Goal: Find specific page/section: Find specific page/section

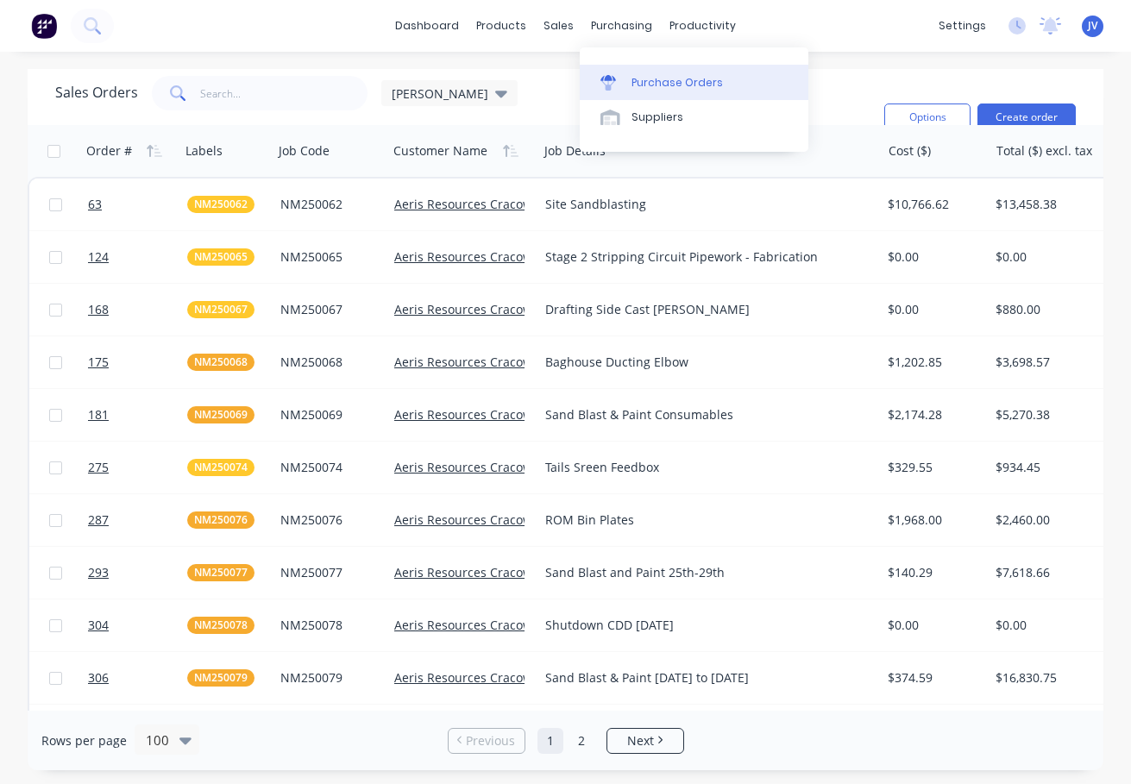
click at [651, 78] on div "Purchase Orders" at bounding box center [676, 83] width 91 height 16
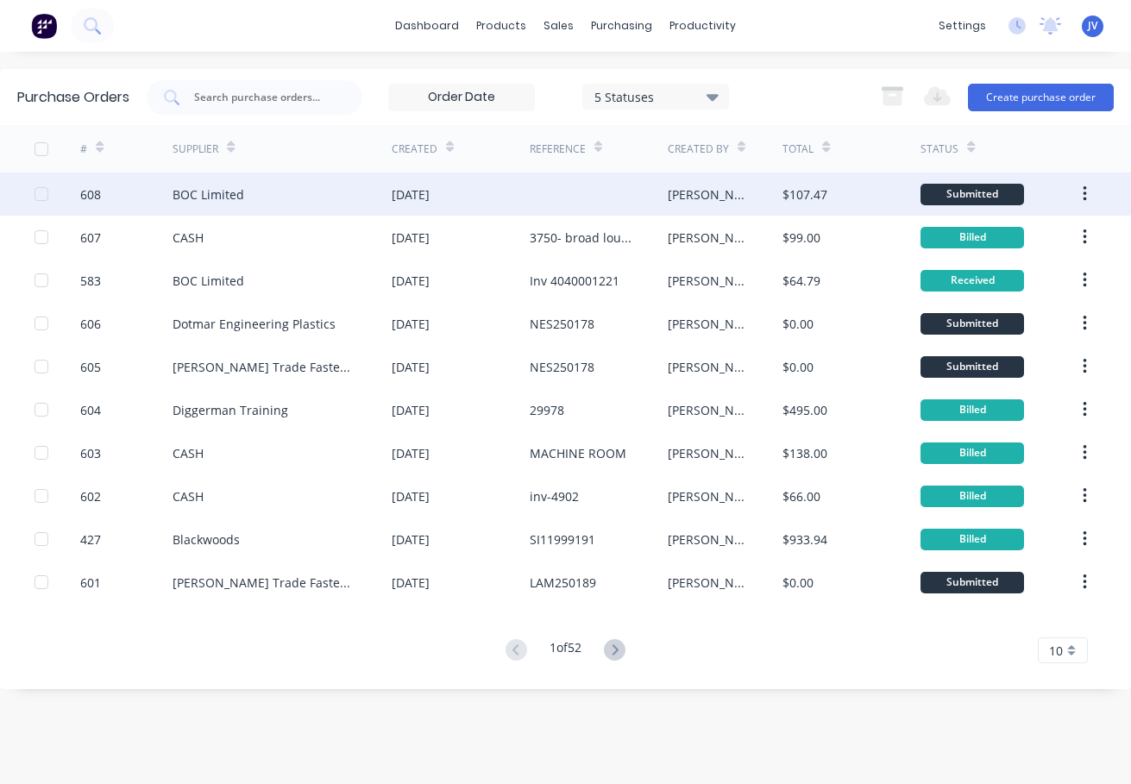
click at [99, 199] on div "608" at bounding box center [90, 194] width 21 height 18
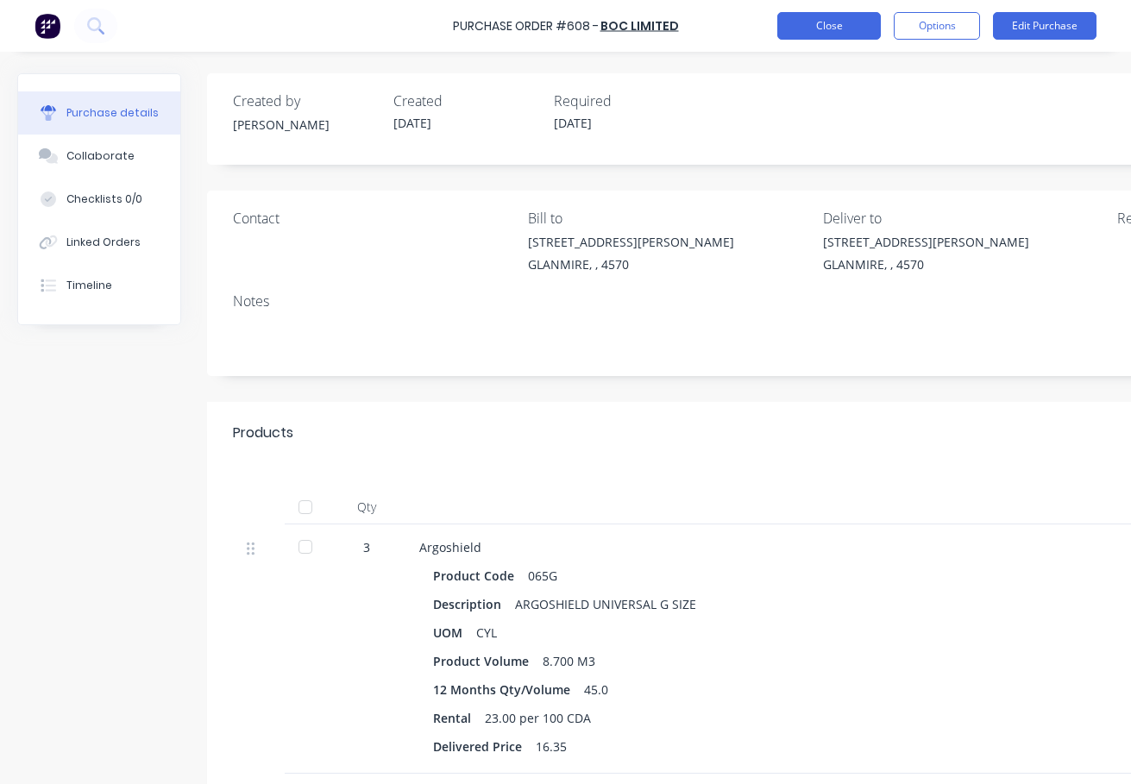
click at [824, 25] on button "Close" at bounding box center [828, 26] width 103 height 28
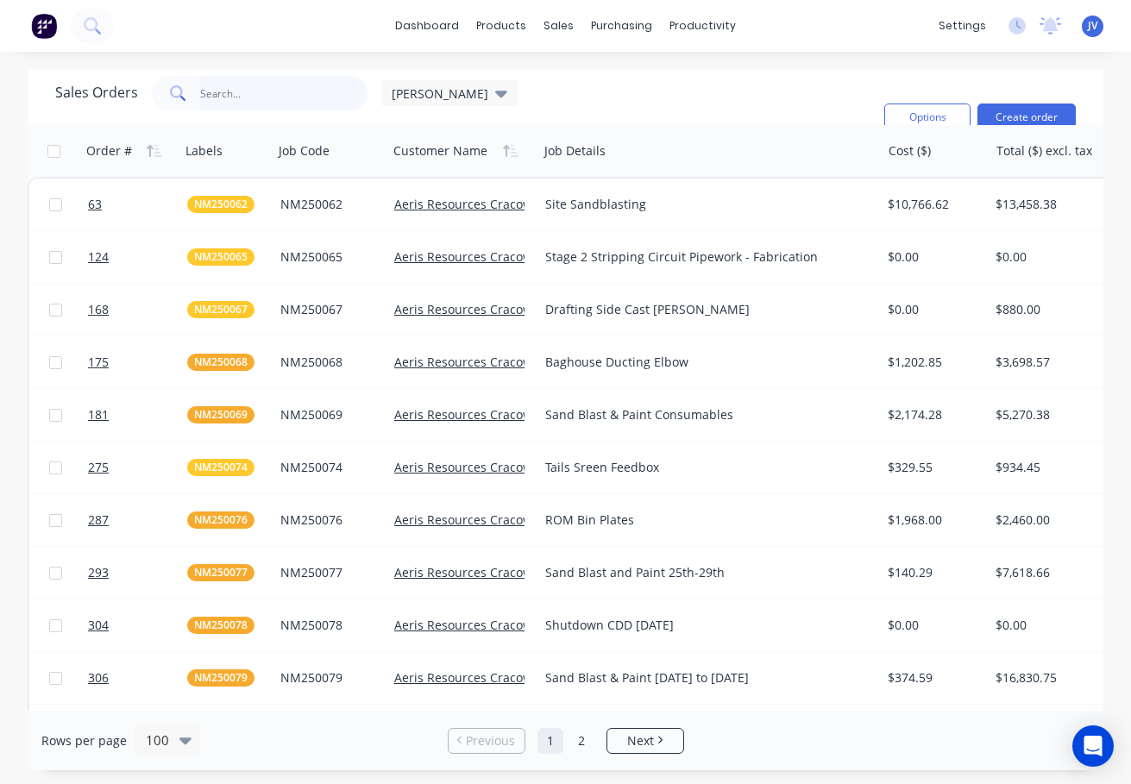
click at [225, 99] on input "text" at bounding box center [284, 93] width 168 height 34
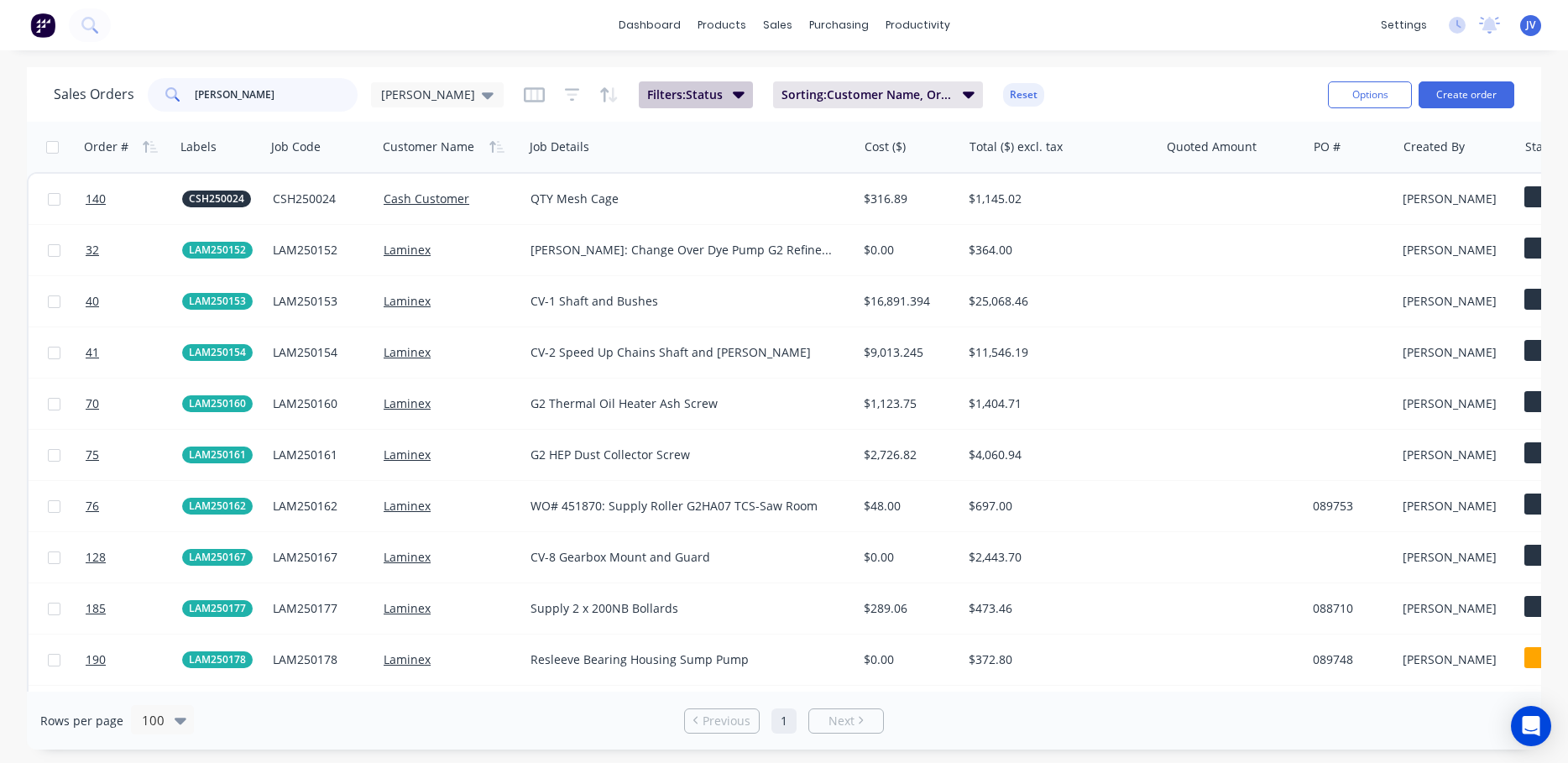
type input "lam"
click at [664, 91] on button "Filters: Status" at bounding box center [695, 95] width 114 height 27
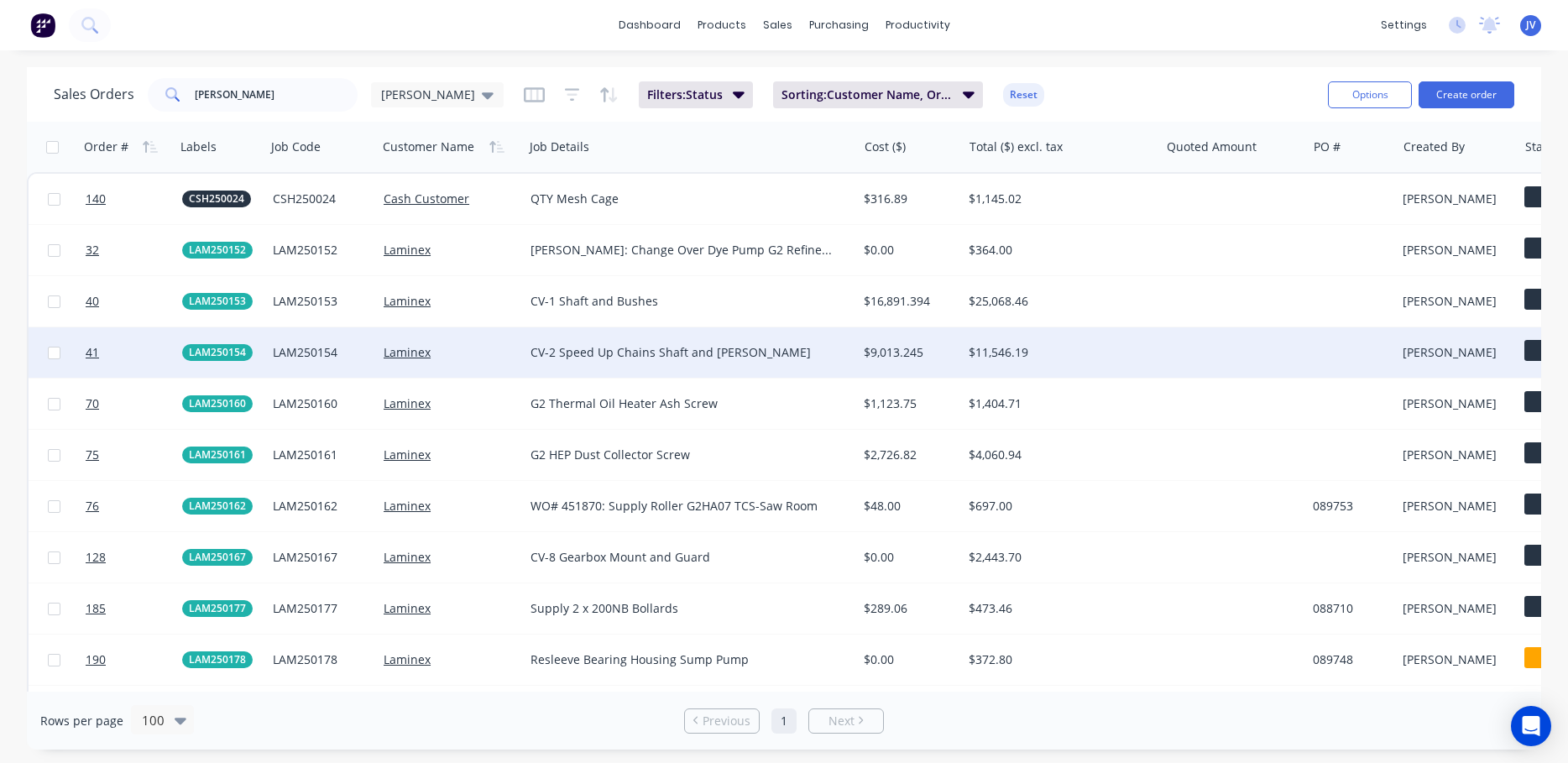
click at [789, 364] on div "CV-2 Speed Up Chains Shaft and Bush" at bounding box center [690, 352] width 333 height 51
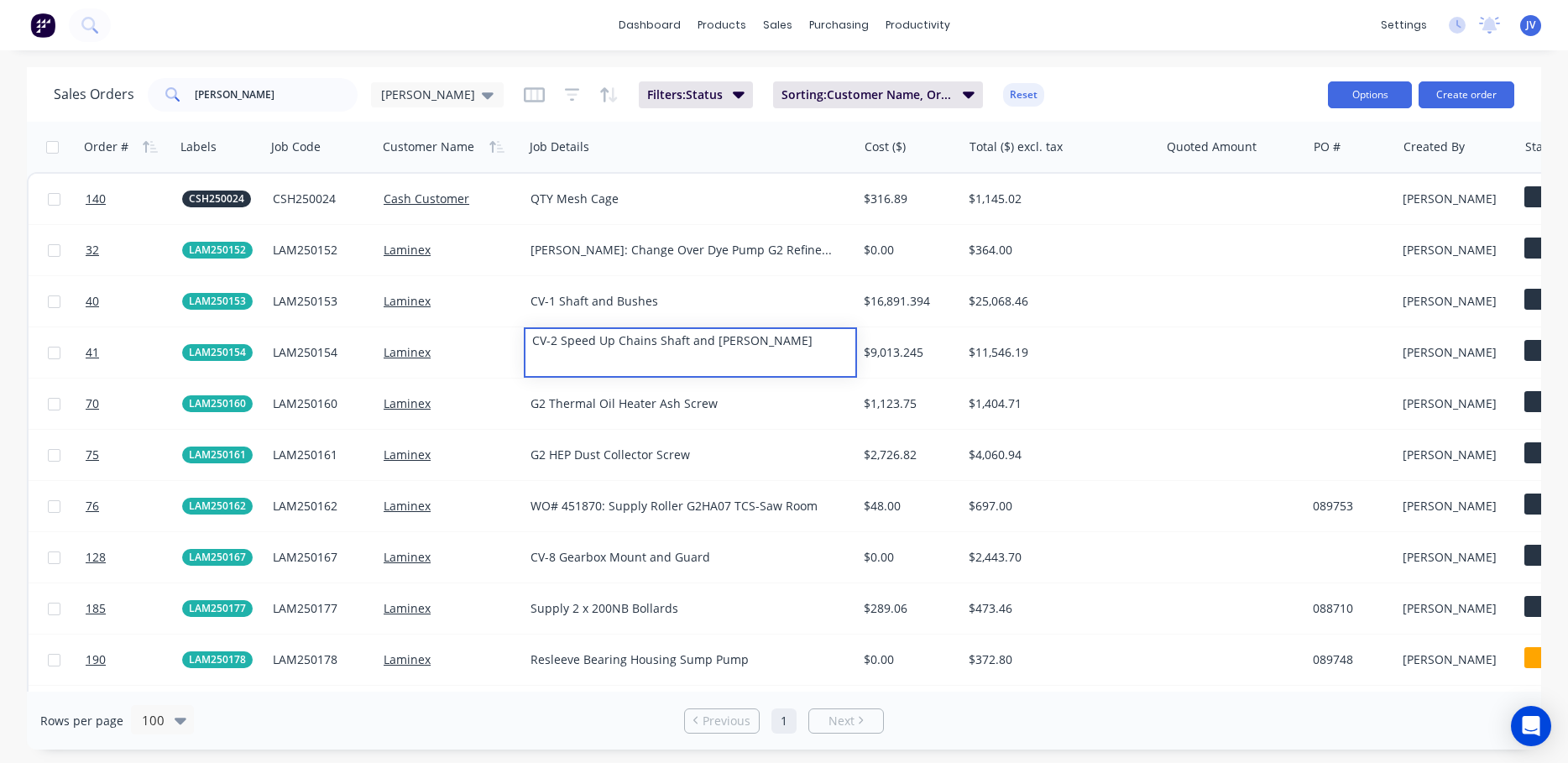
click at [1100, 102] on button "Options" at bounding box center [1369, 95] width 84 height 27
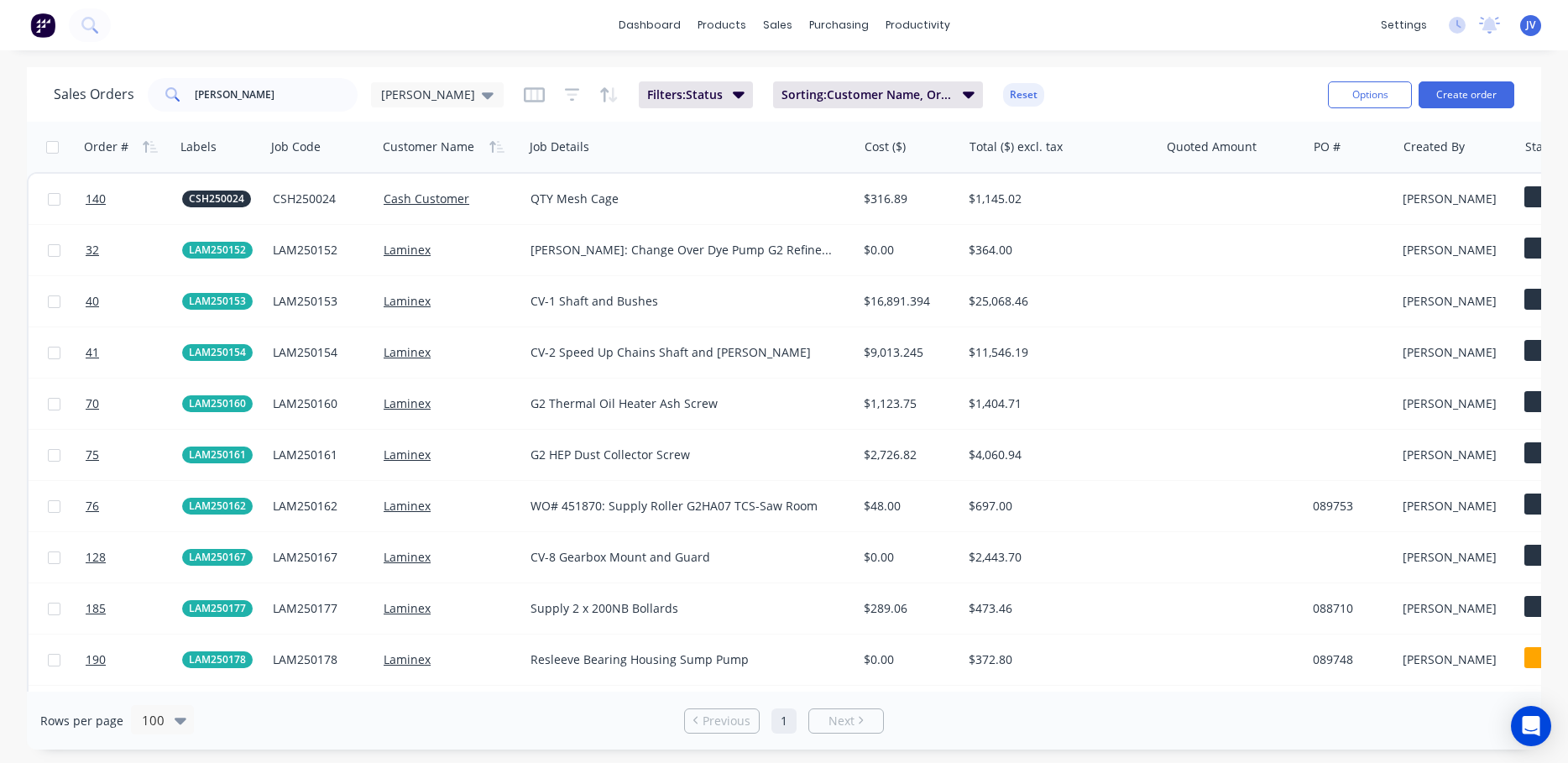
click at [1100, 76] on div "Sales Orders lam Jason Filters: Status Sorting: Customer Name, Order # Reset" at bounding box center [683, 94] width 1260 height 41
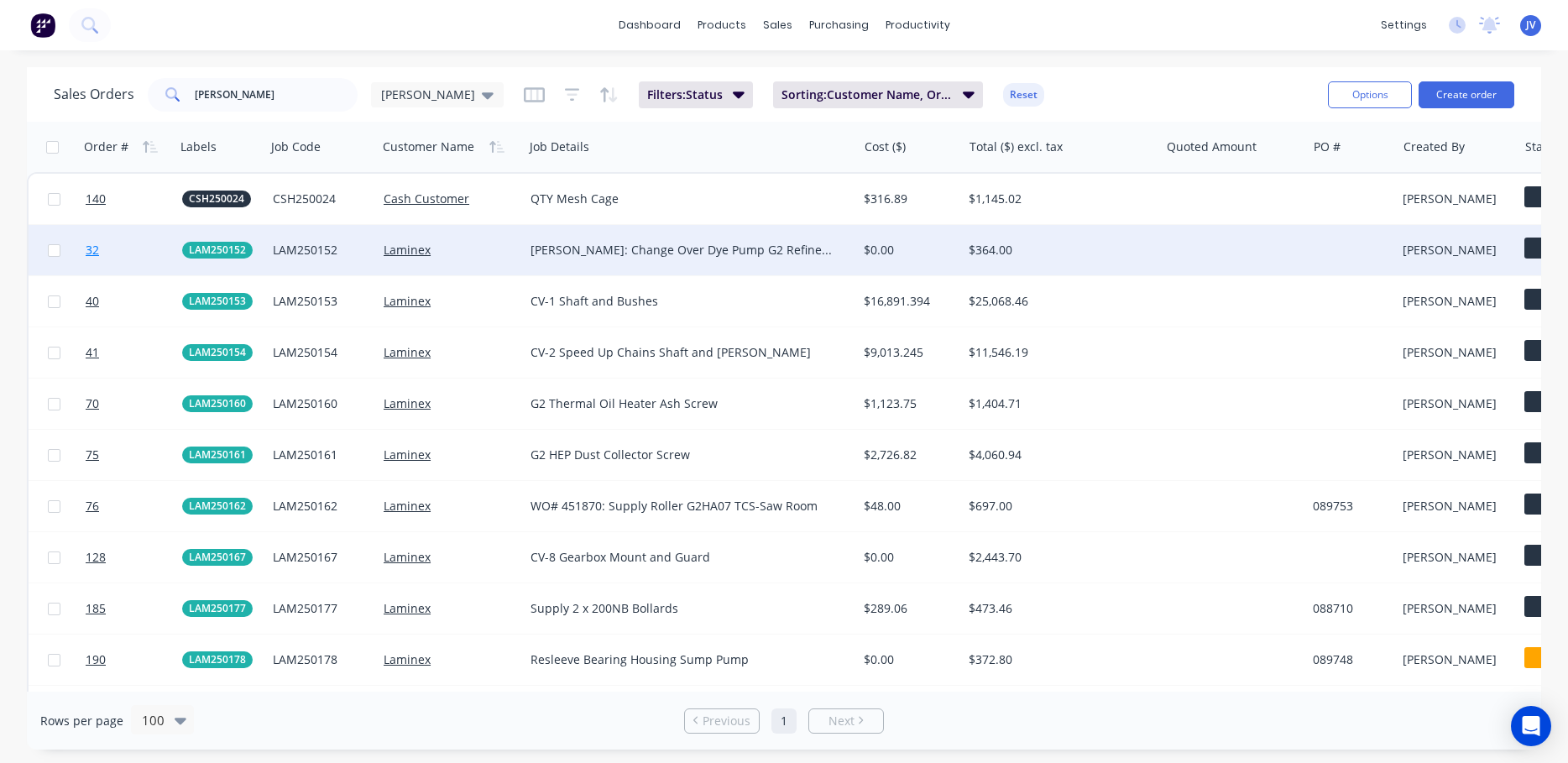
click at [94, 248] on span "32" at bounding box center [92, 249] width 14 height 17
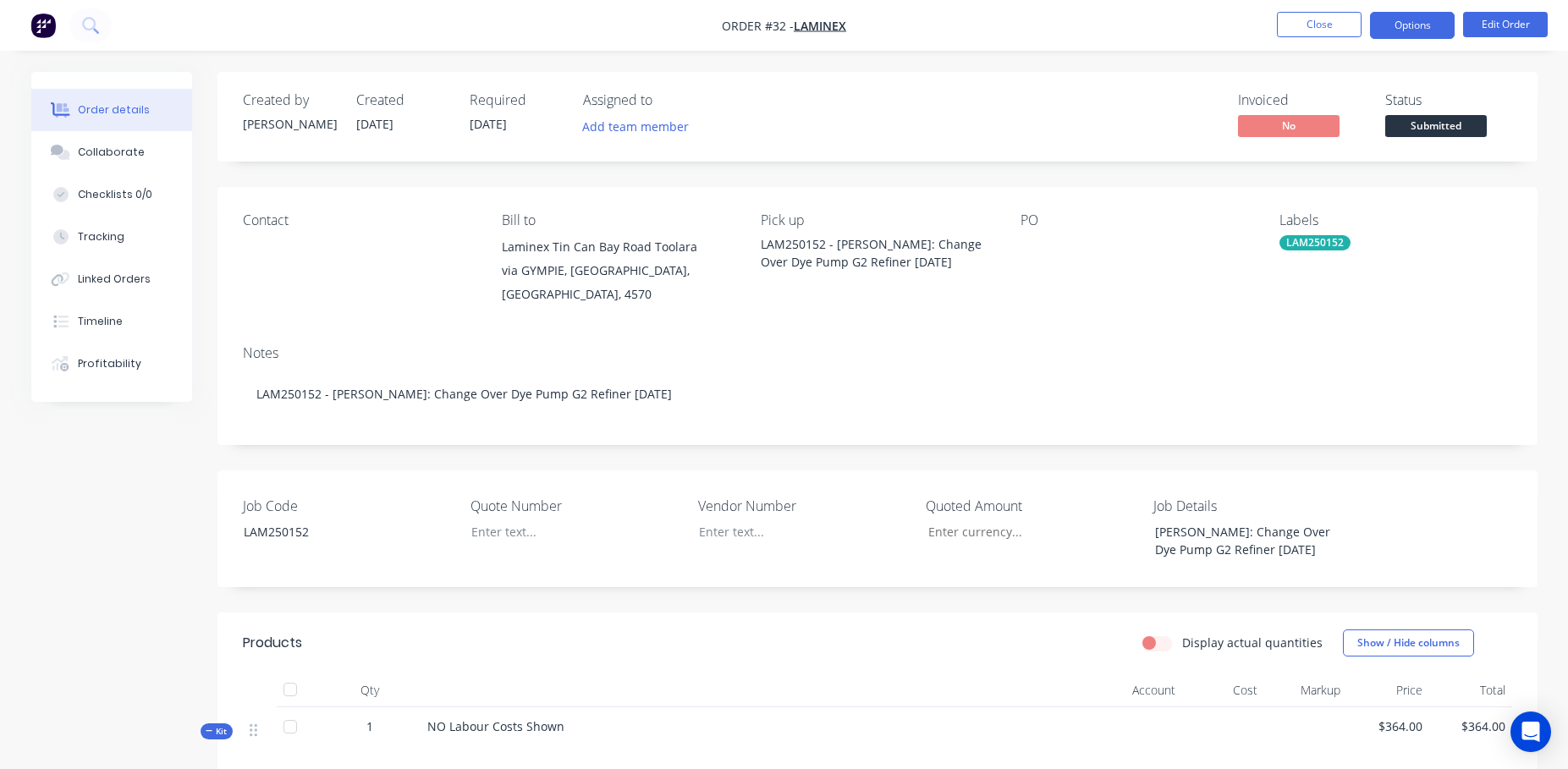
click at [1109, 26] on button "Options" at bounding box center [1412, 26] width 84 height 27
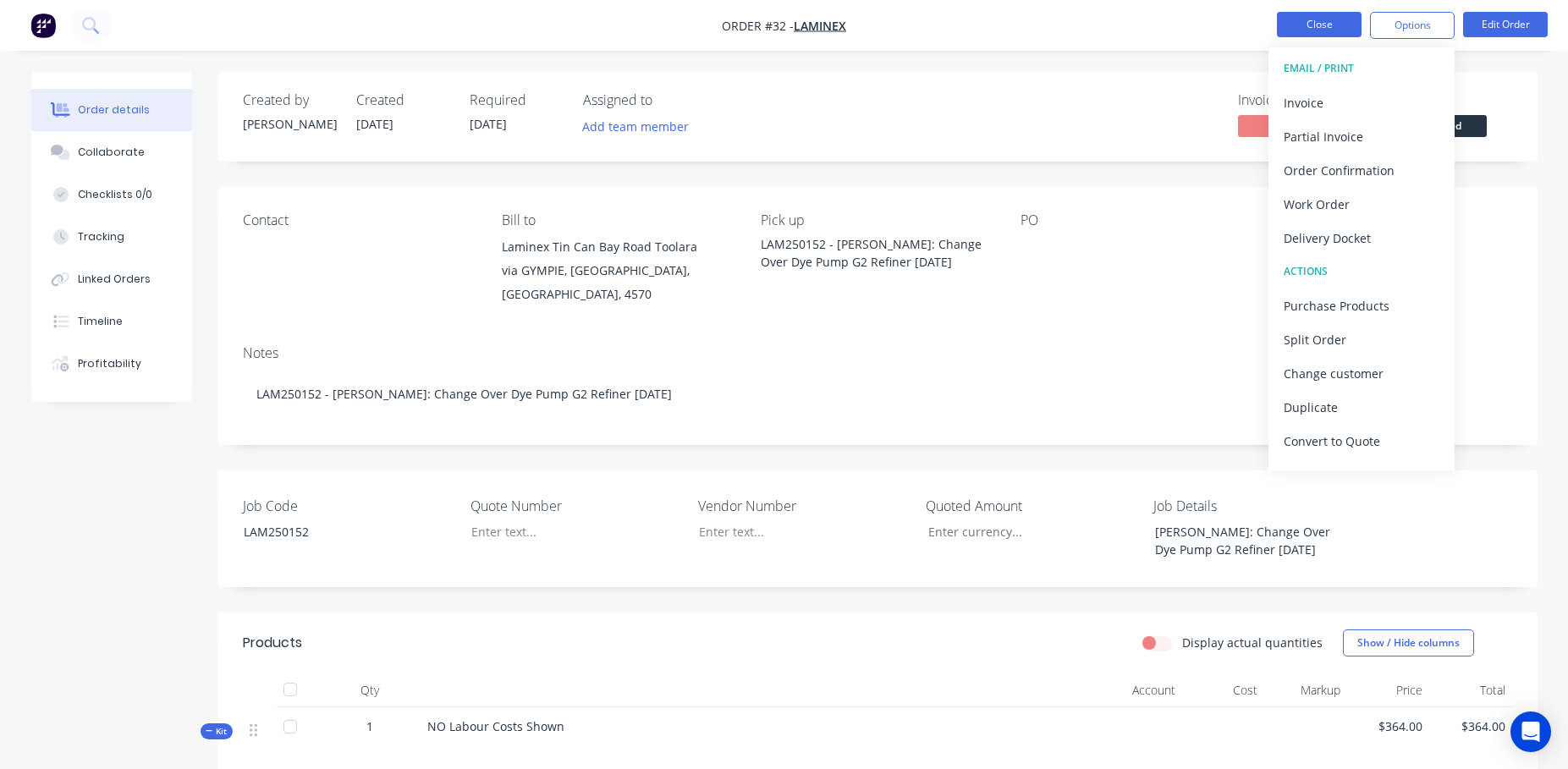
click at [1109, 21] on button "Close" at bounding box center [1319, 25] width 84 height 26
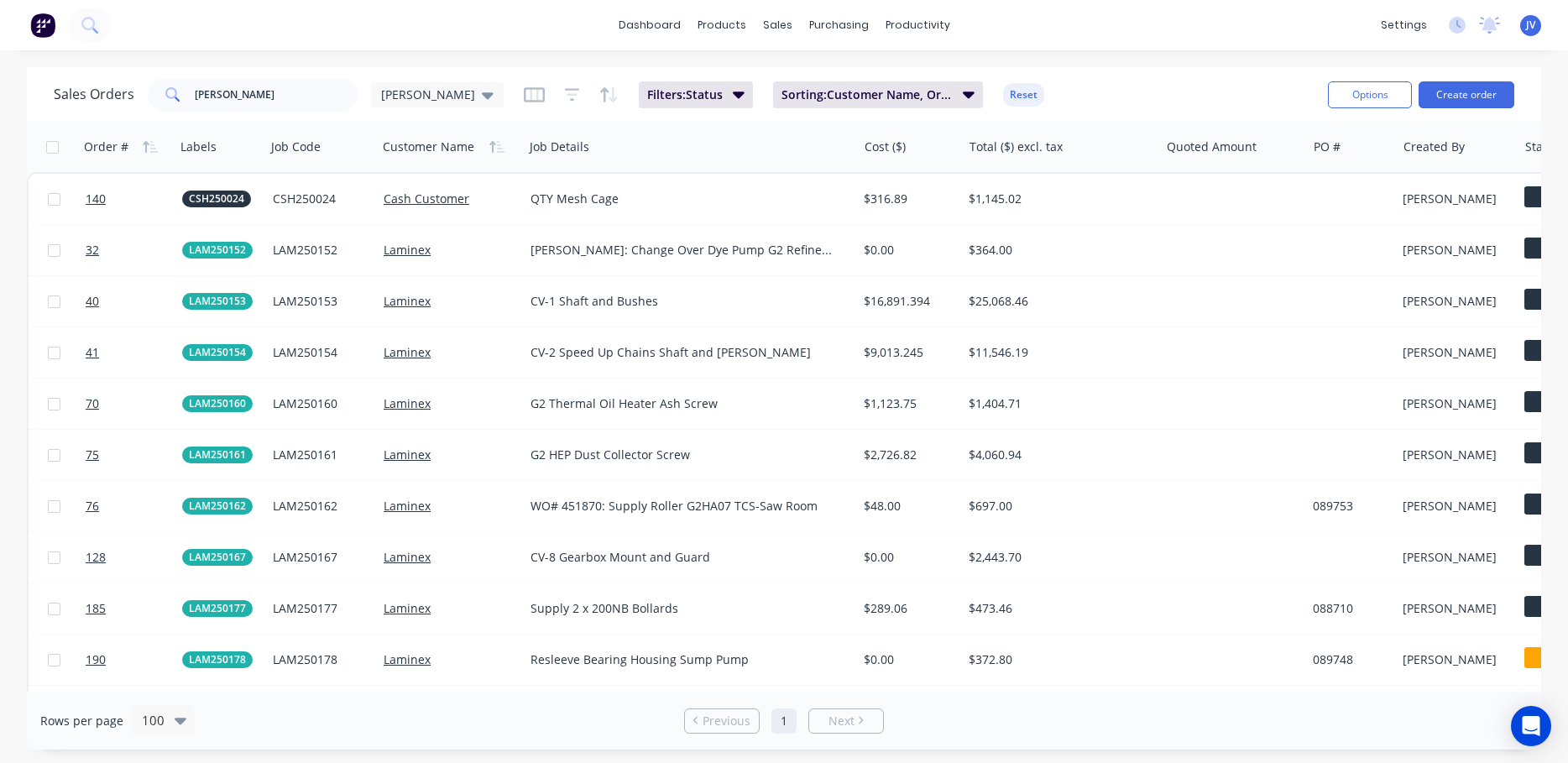
click at [50, 147] on input "checkbox" at bounding box center [52, 147] width 13 height 13
checkbox input "true"
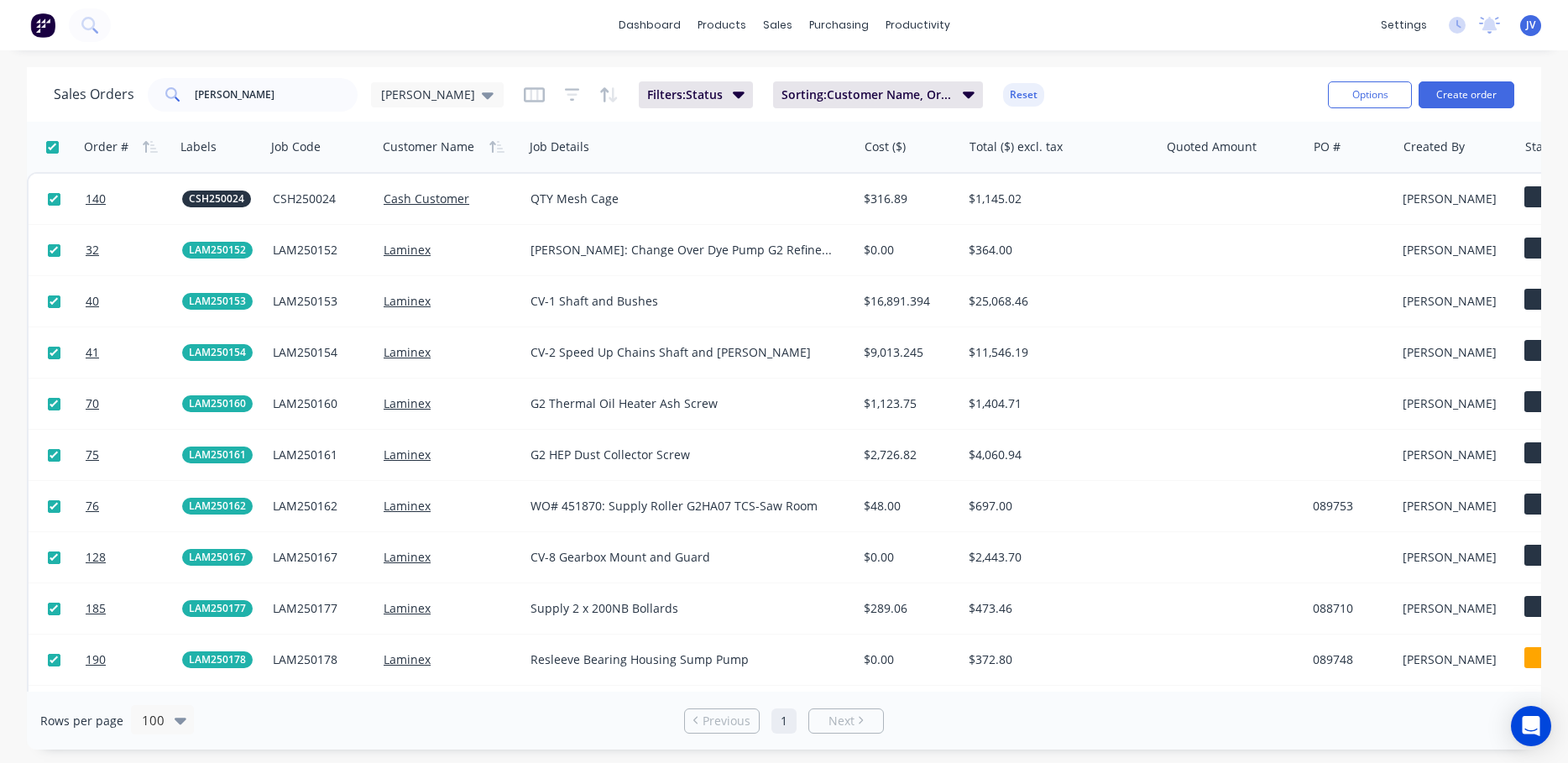
checkbox input "true"
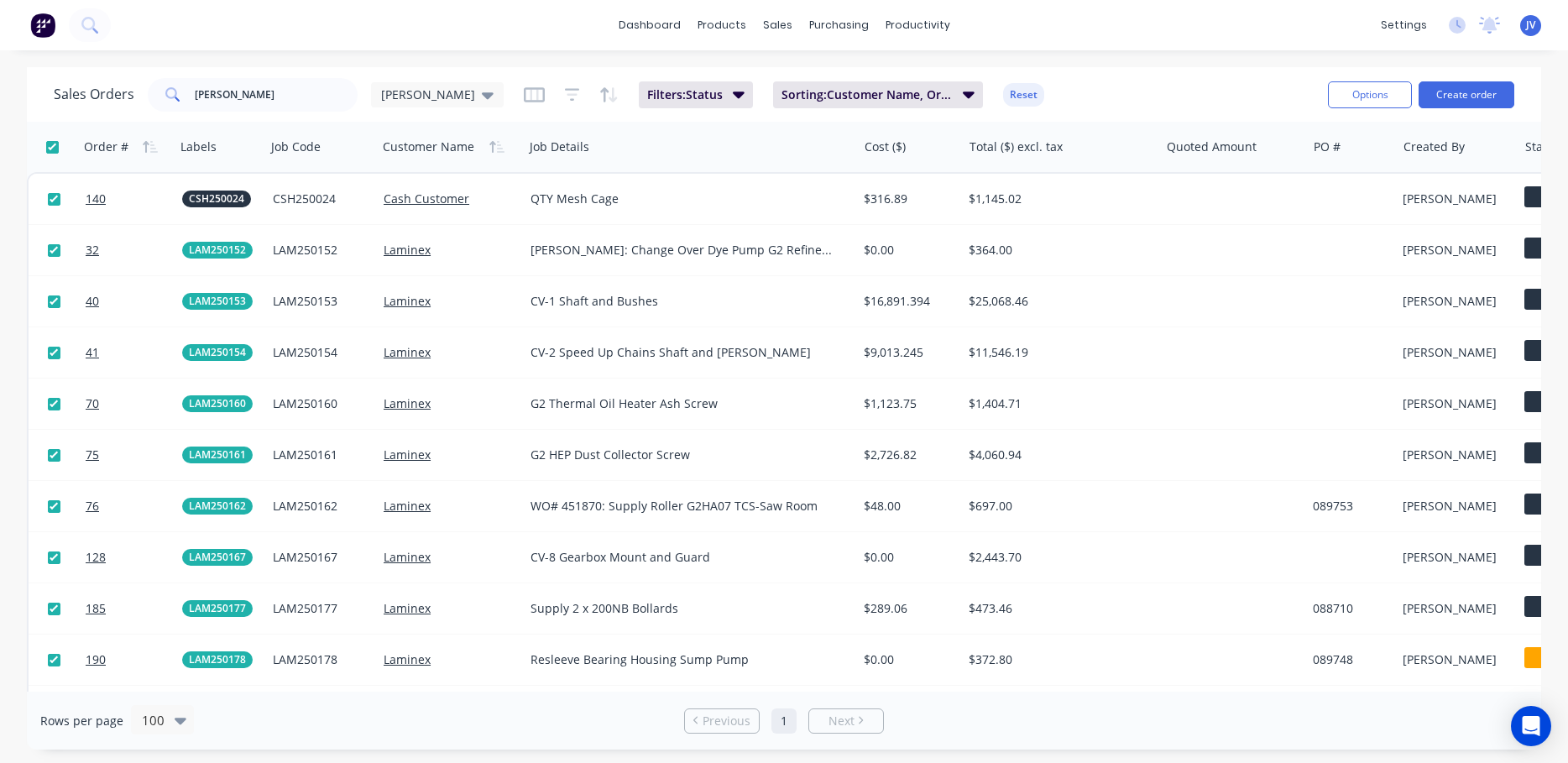
checkbox input "true"
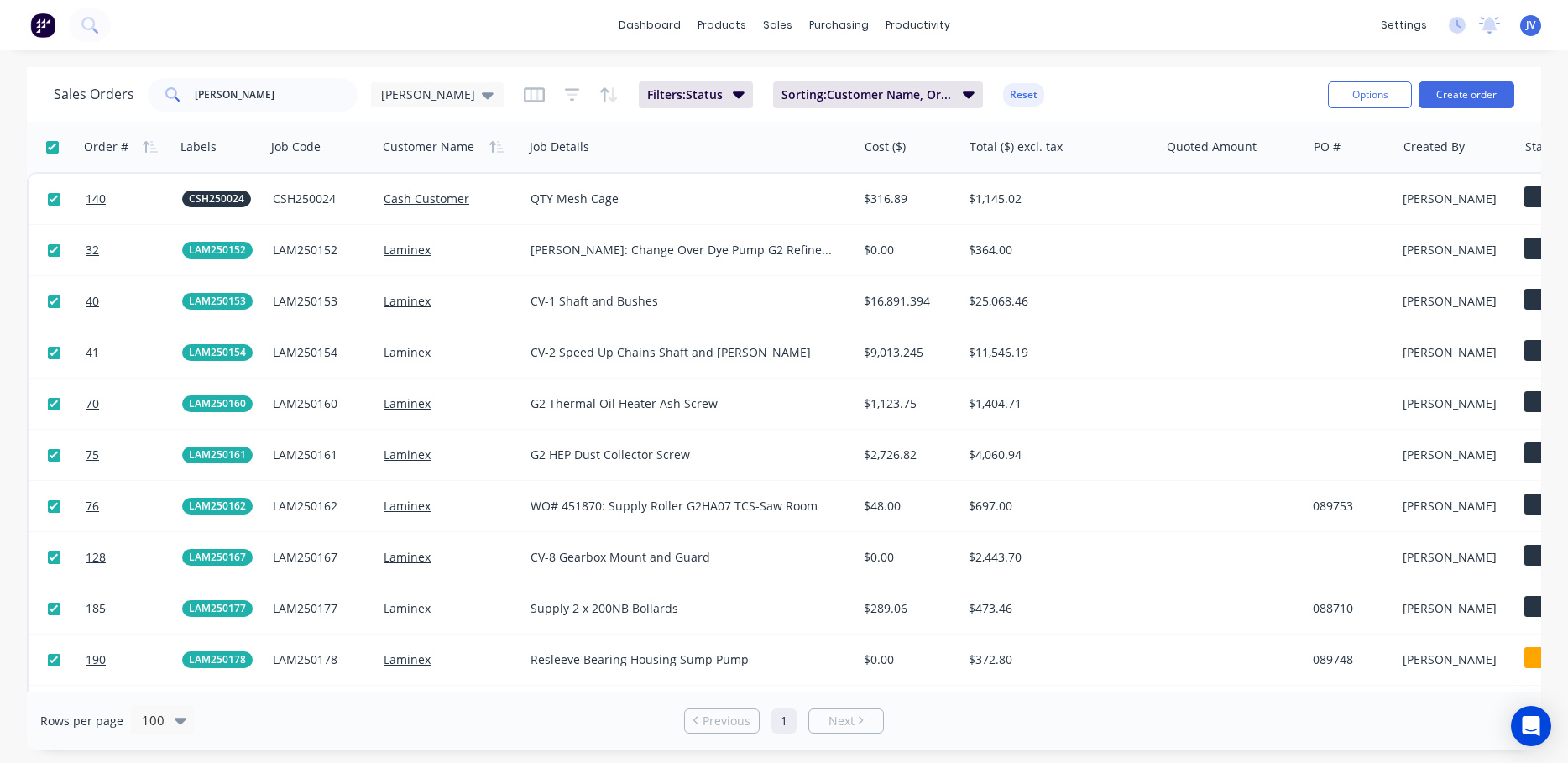
checkbox input "true"
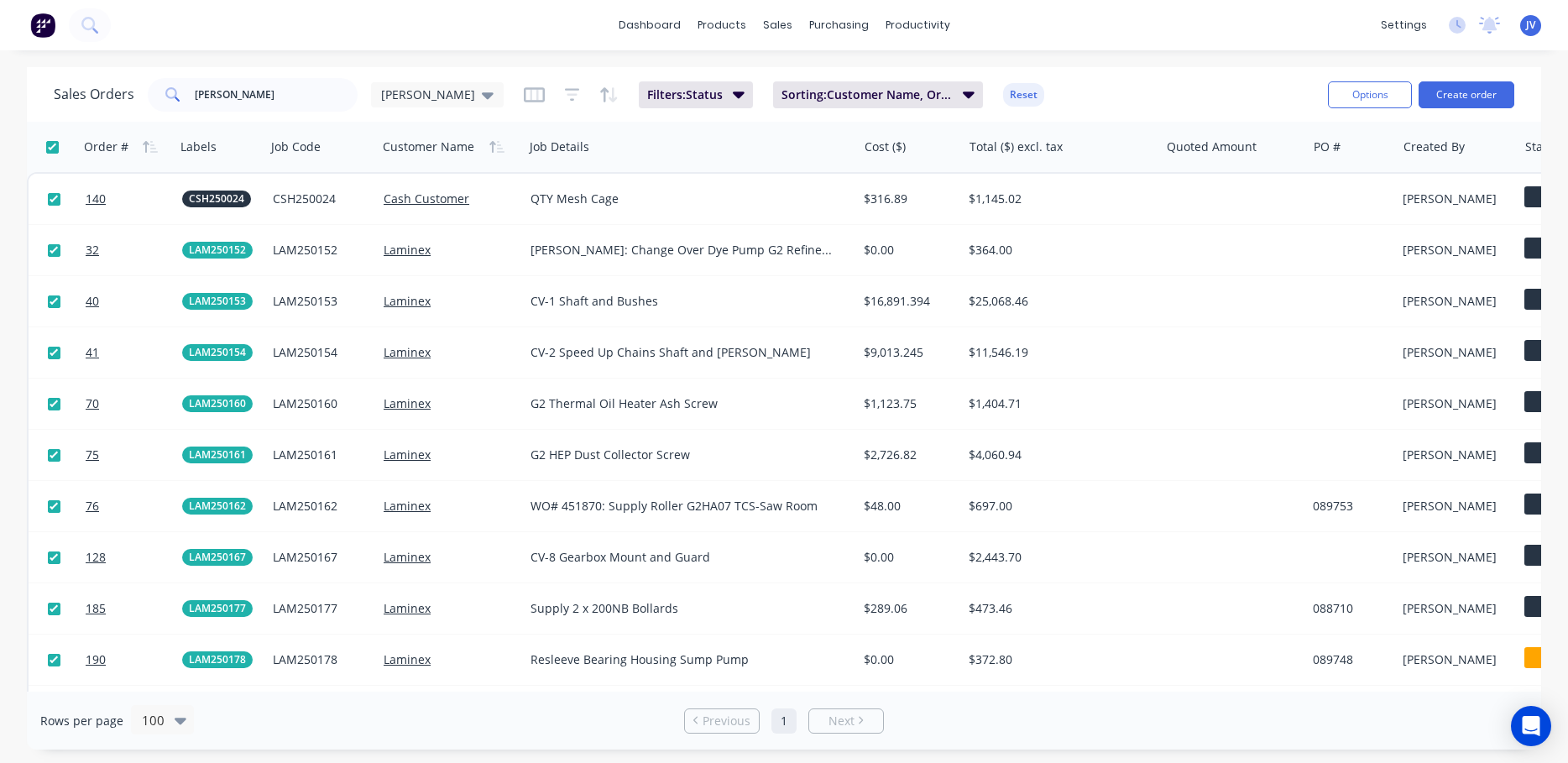
checkbox input "true"
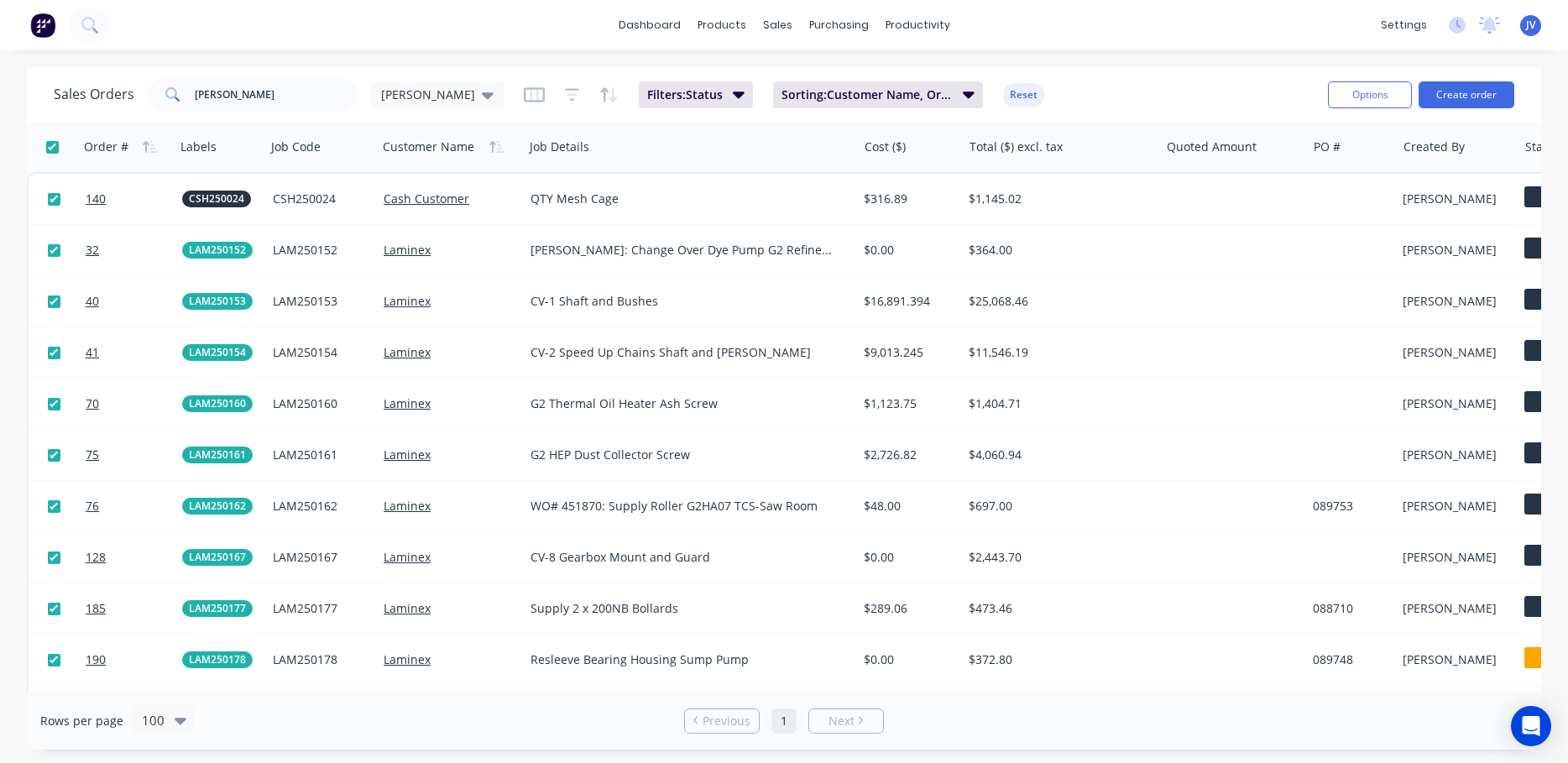
checkbox input "true"
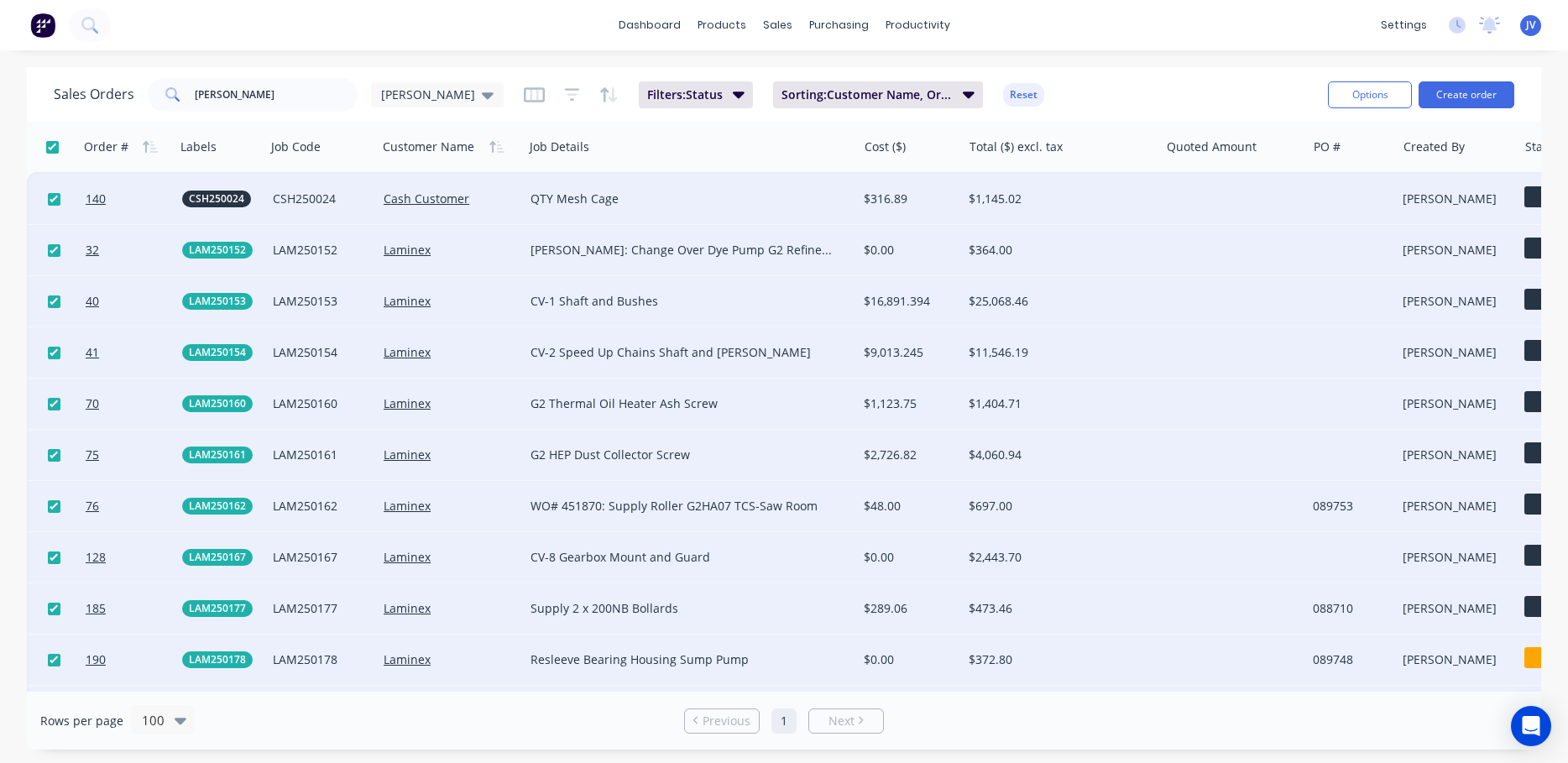
click at [50, 147] on input "checkbox" at bounding box center [52, 147] width 13 height 13
checkbox input "false"
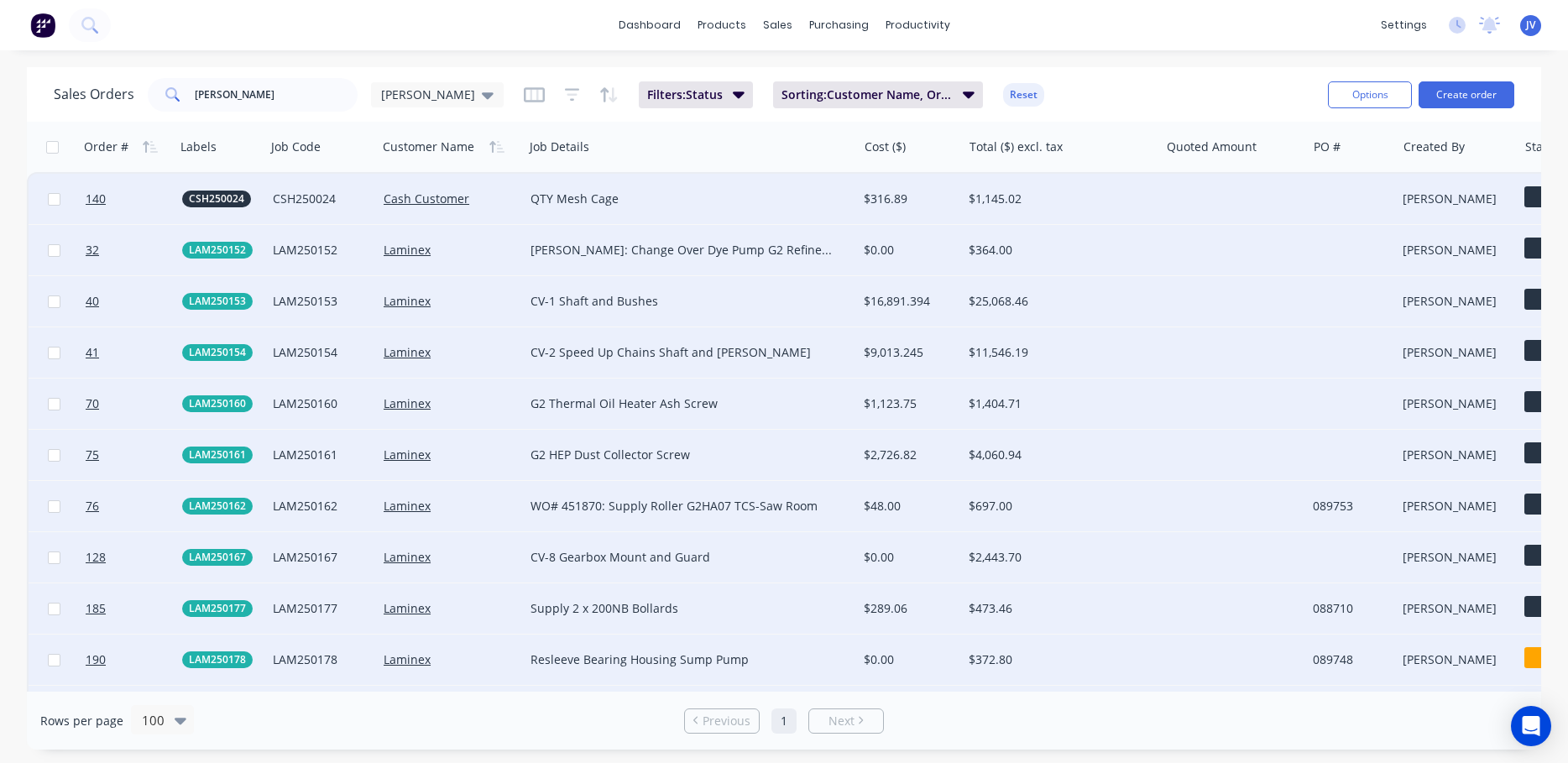
checkbox input "false"
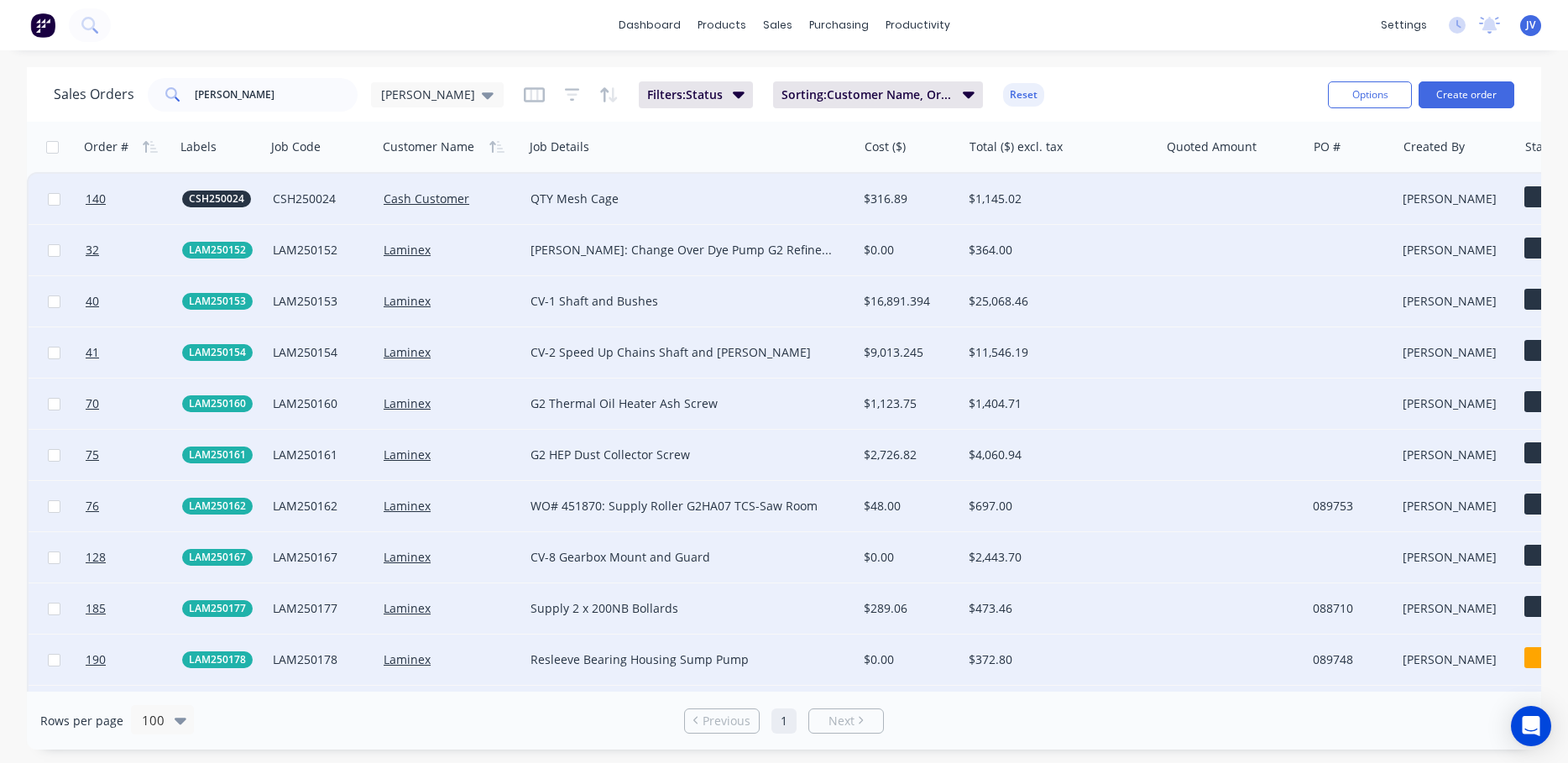
checkbox input "false"
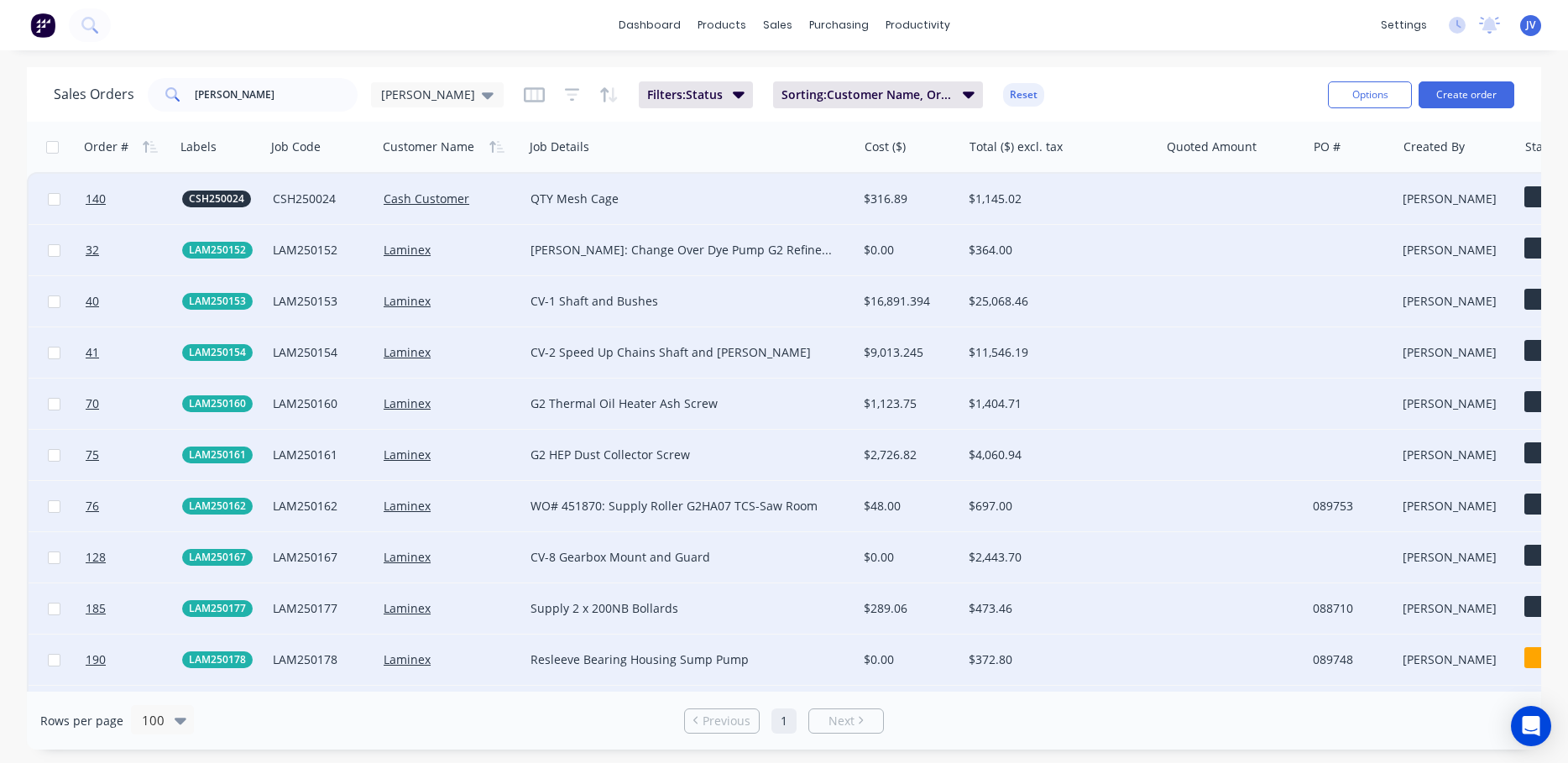
checkbox input "false"
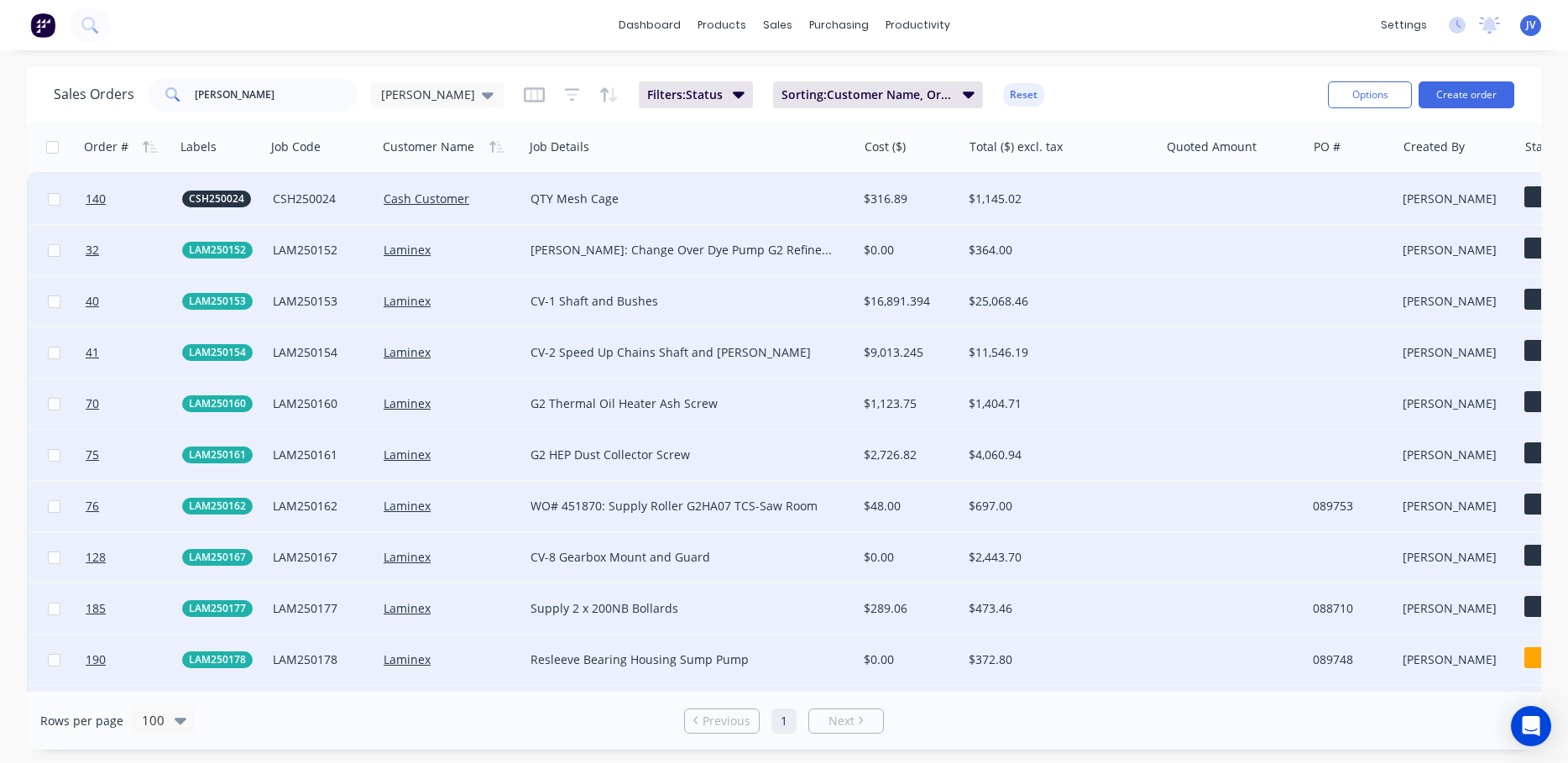
checkbox input "false"
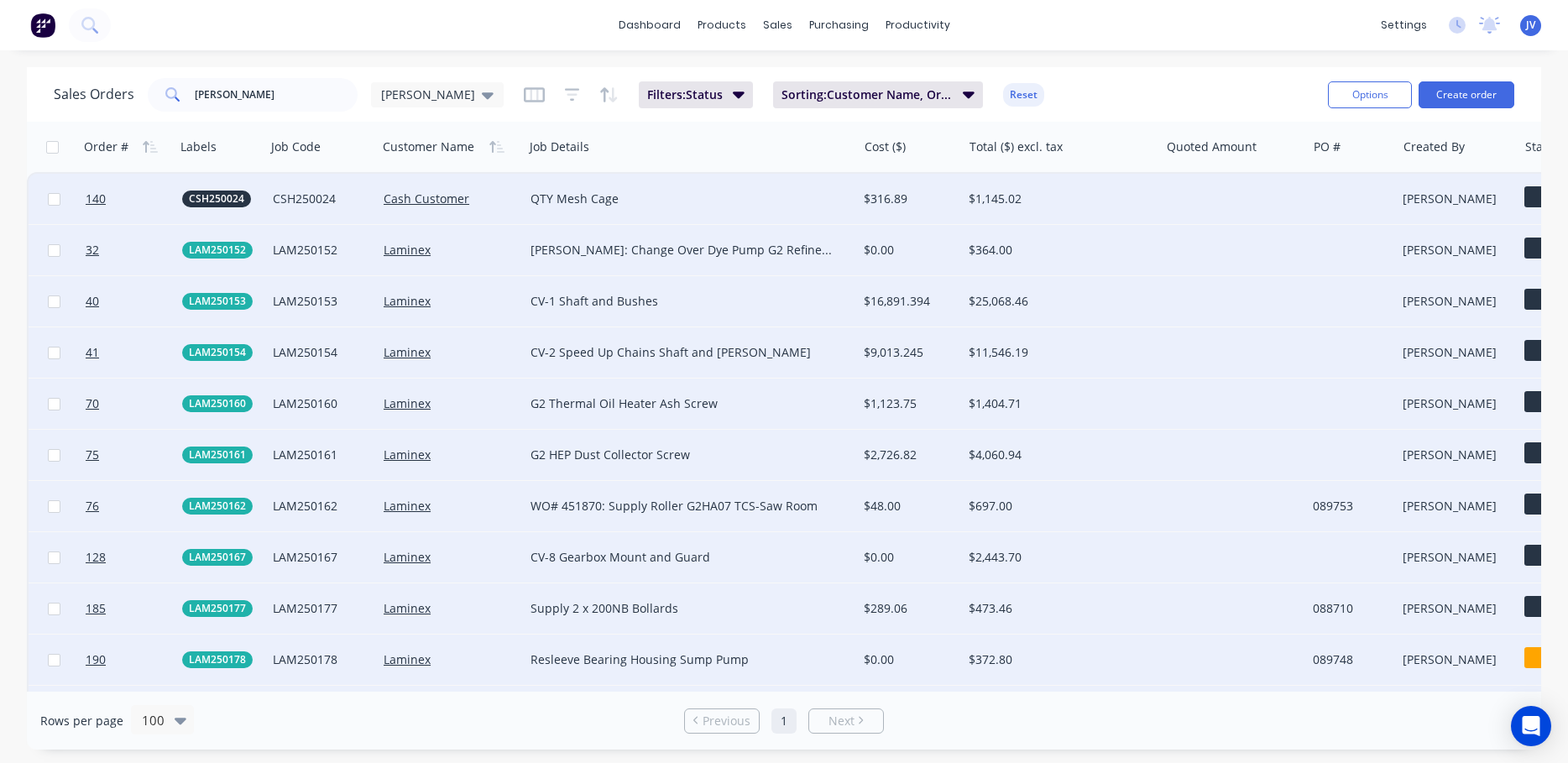
checkbox input "false"
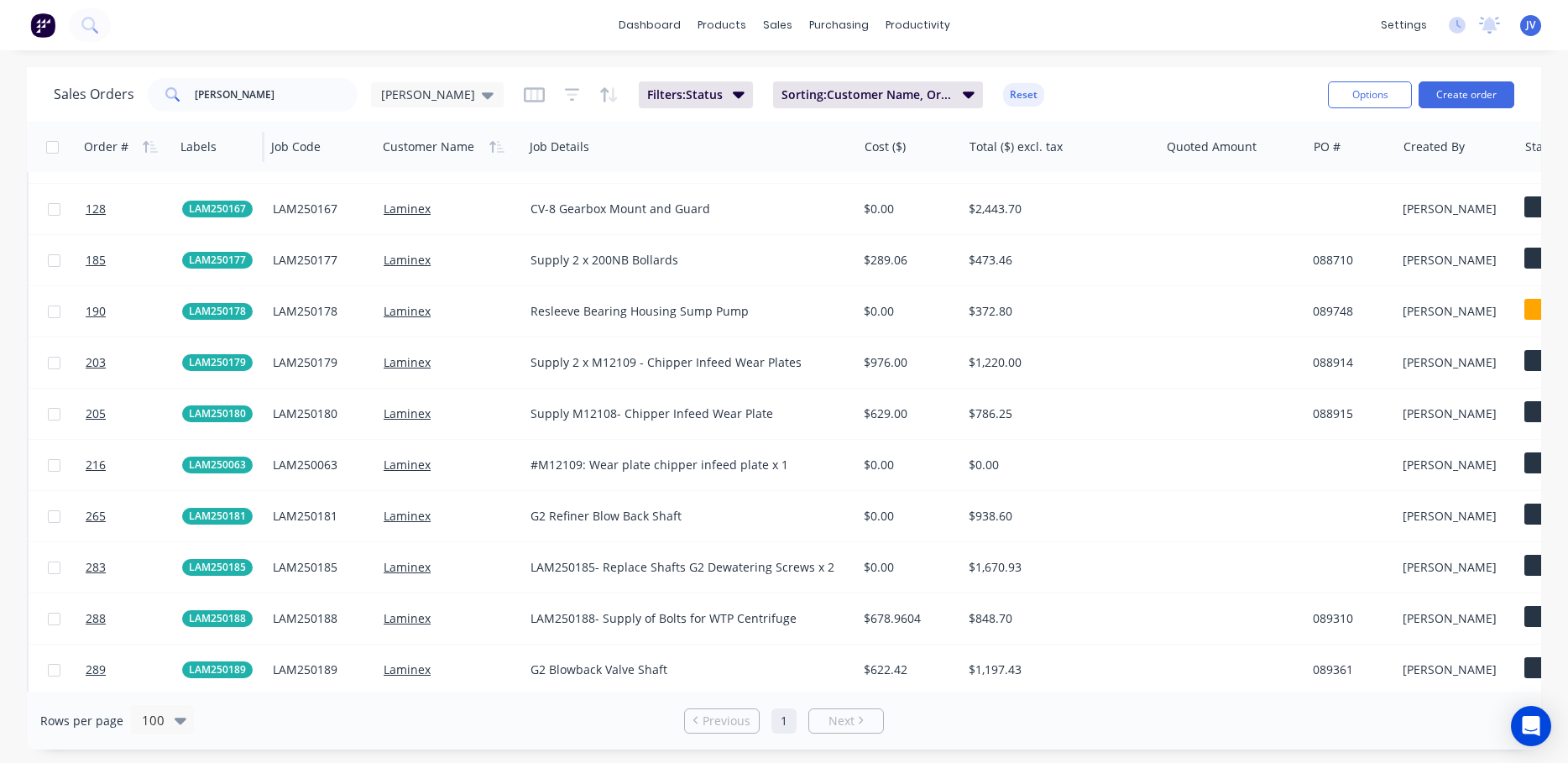
scroll to position [336, 0]
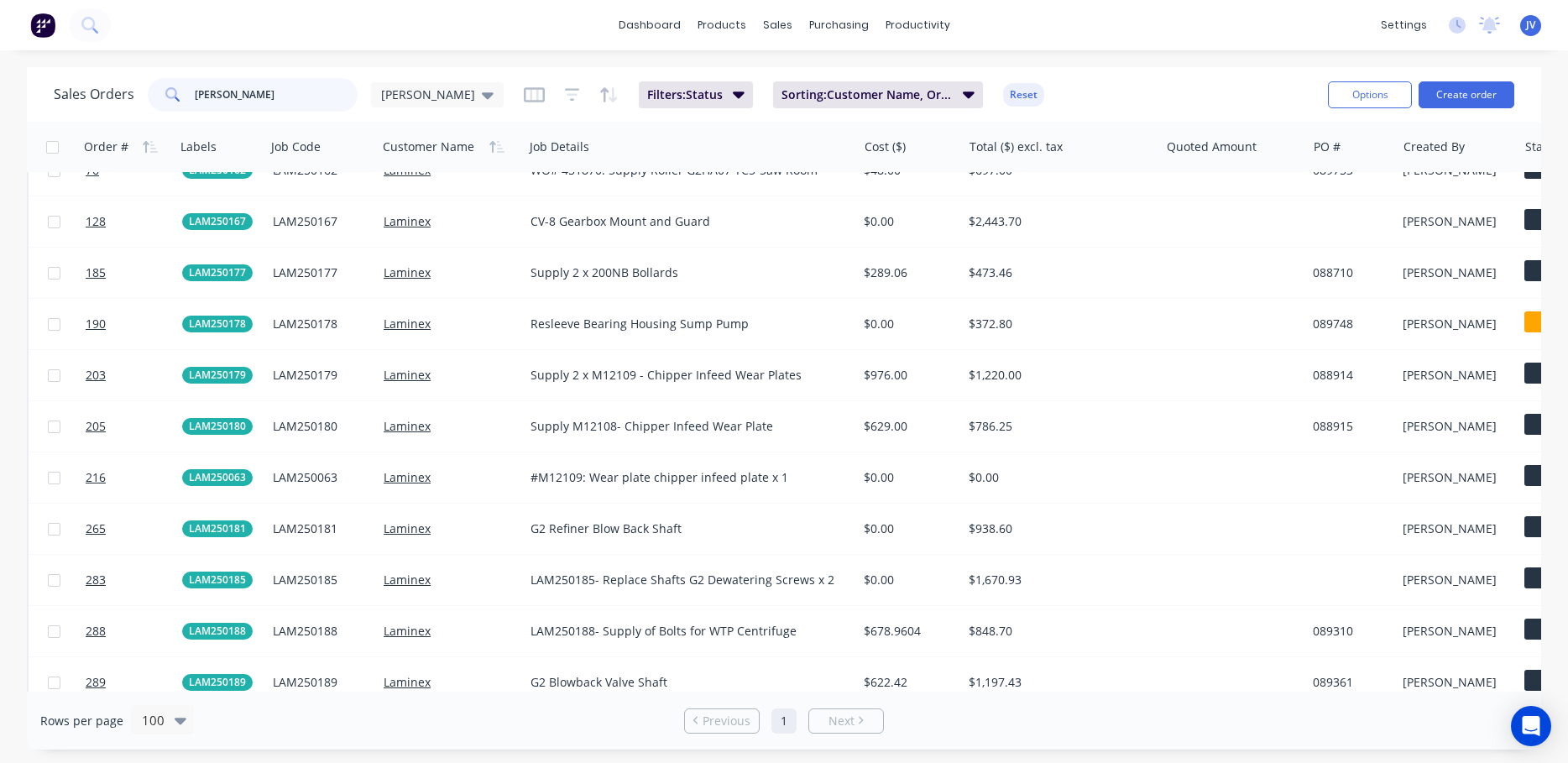
click at [232, 94] on input "lam" at bounding box center [276, 94] width 164 height 33
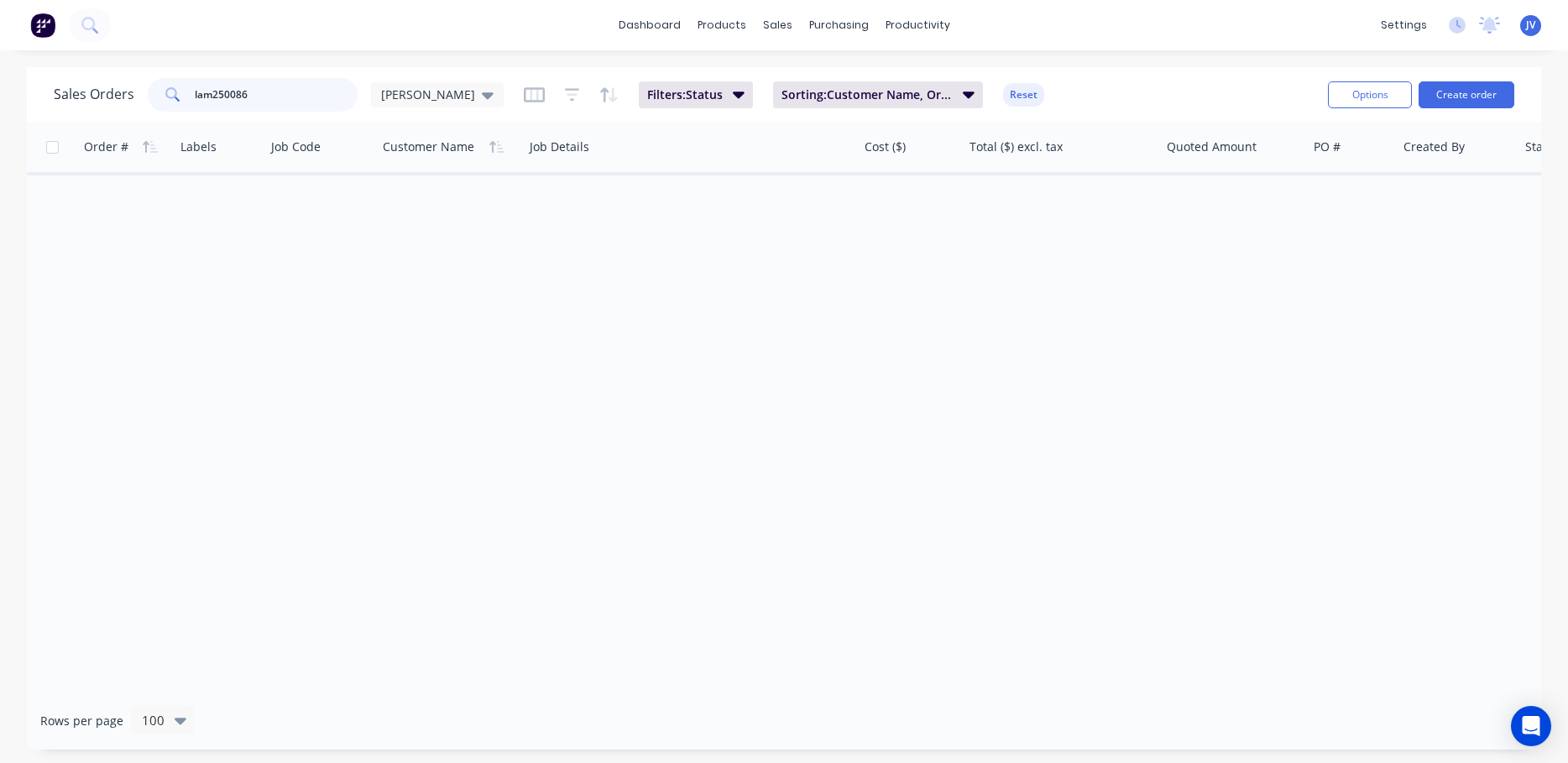
type input "lam250086"
click at [52, 144] on input "checkbox" at bounding box center [52, 147] width 13 height 13
checkbox input "false"
click at [283, 86] on input "lam250086" at bounding box center [276, 94] width 164 height 33
click at [1100, 100] on button "Options" at bounding box center [1369, 95] width 84 height 27
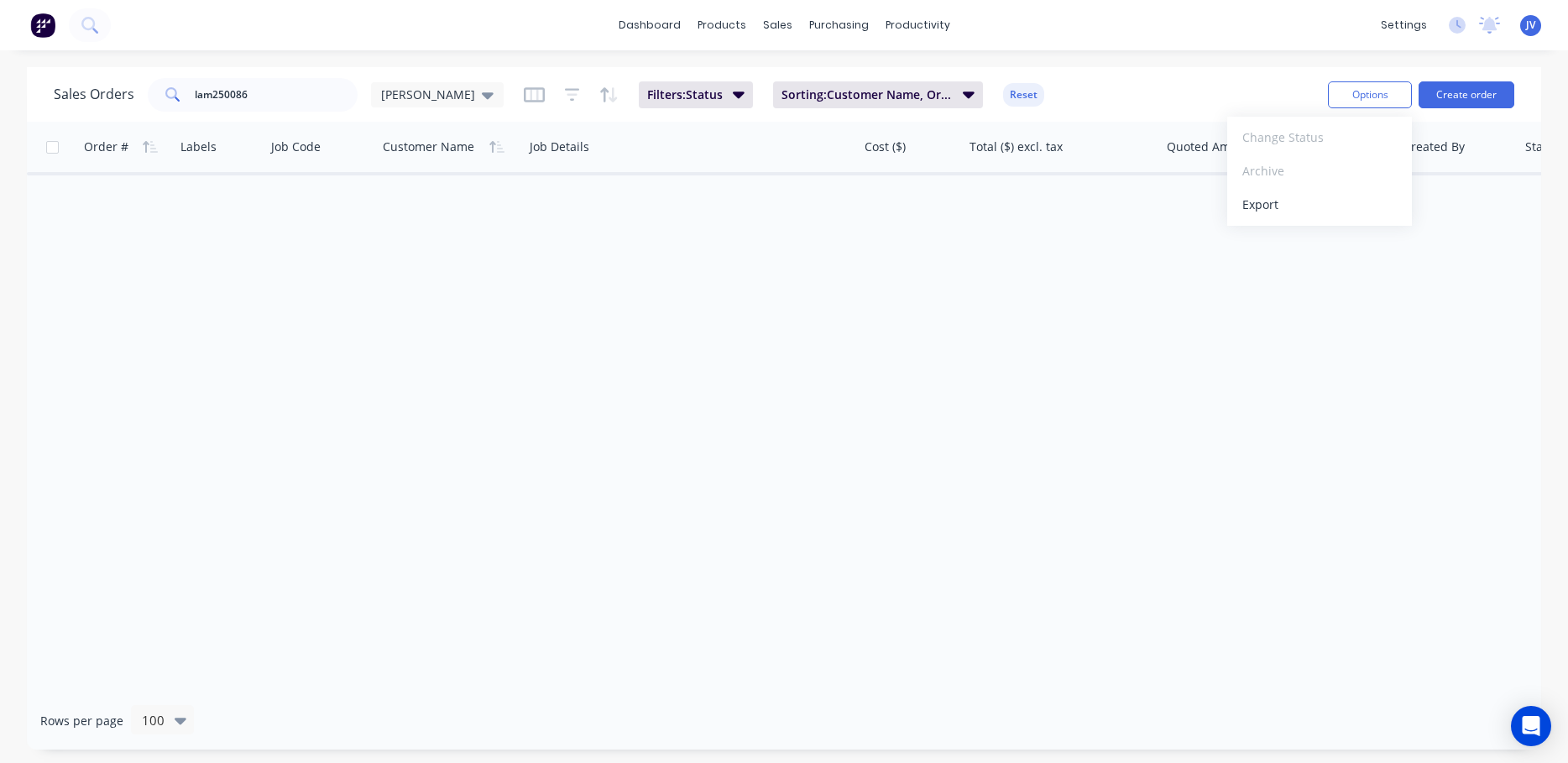
click at [1100, 278] on div "Order # Labels Job Code Customer Name Job Details Cost ($) Total ($) excl. tax …" at bounding box center [784, 407] width 1514 height 570
click at [963, 89] on icon "button" at bounding box center [968, 93] width 12 height 18
click at [1055, 485] on div "Order # Labels Job Code Customer Name Job Details Cost ($) Total ($) excl. tax …" at bounding box center [784, 407] width 1514 height 570
click at [304, 152] on div at bounding box center [318, 147] width 93 height 33
click at [297, 99] on input "lam250086" at bounding box center [276, 94] width 164 height 33
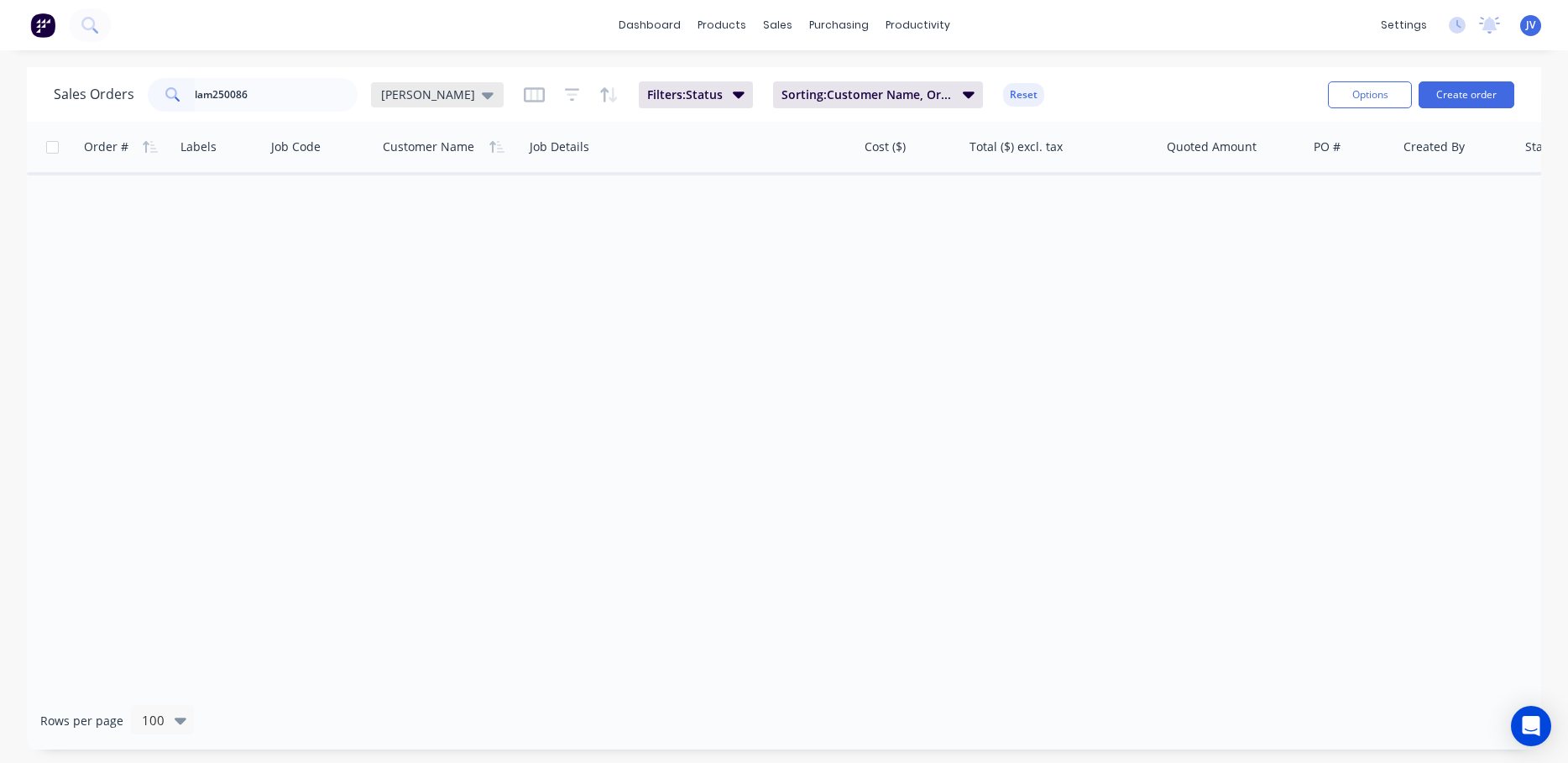
click at [412, 89] on div "[PERSON_NAME]" at bounding box center [438, 95] width 113 height 16
click at [640, 369] on div "Order # Labels Job Code Customer Name Job Details Cost ($) Total ($) excl. tax …" at bounding box center [784, 407] width 1514 height 570
click at [529, 90] on icon "button" at bounding box center [533, 93] width 9 height 11
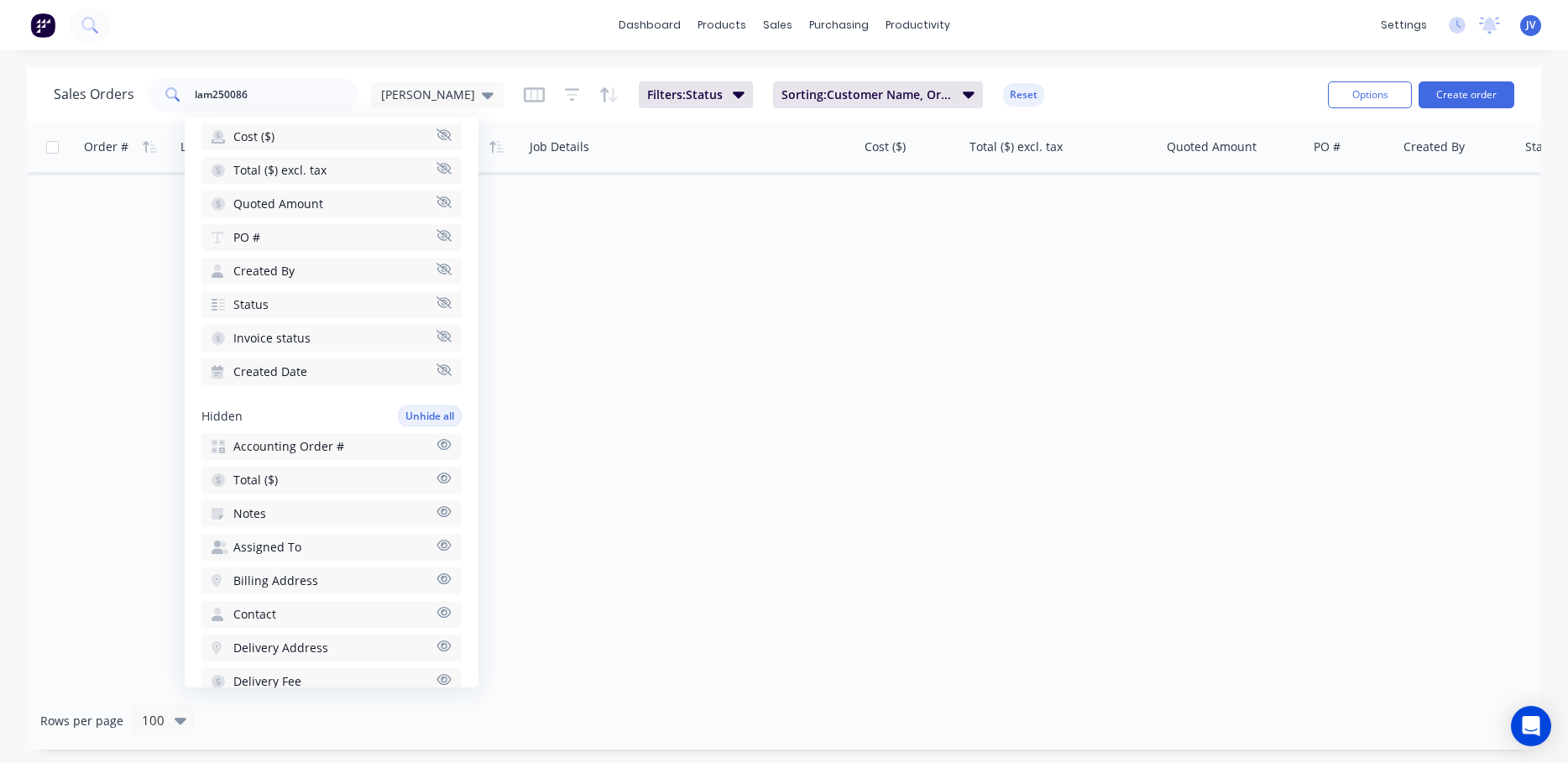
scroll to position [226, 0]
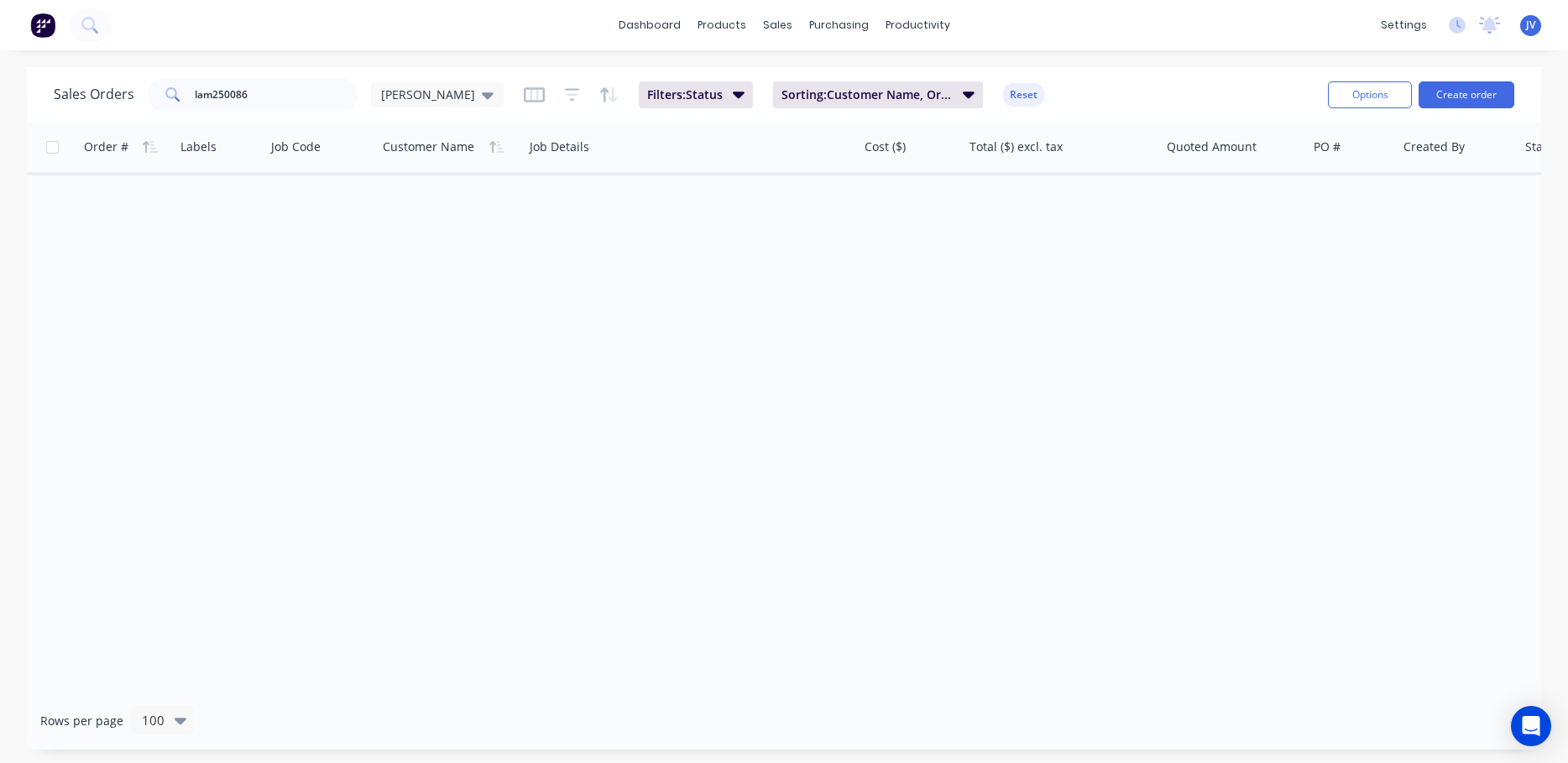
click at [582, 333] on div "Order # Labels Job Code Customer Name Job Details Cost ($) Total ($) excl. tax …" at bounding box center [784, 407] width 1514 height 570
click at [565, 98] on icon "button" at bounding box center [572, 94] width 16 height 17
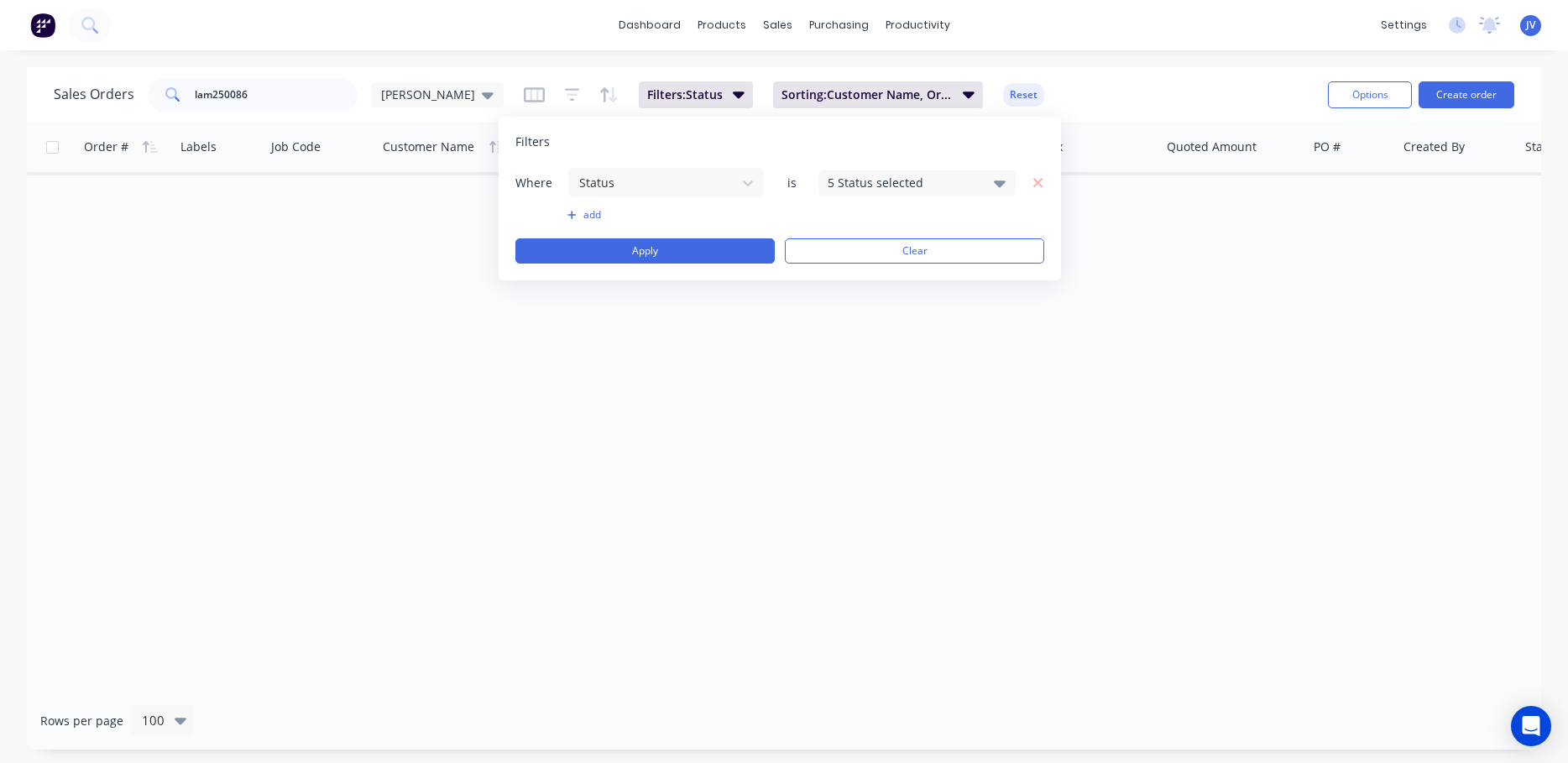
click at [1003, 184] on icon at bounding box center [1000, 183] width 12 height 7
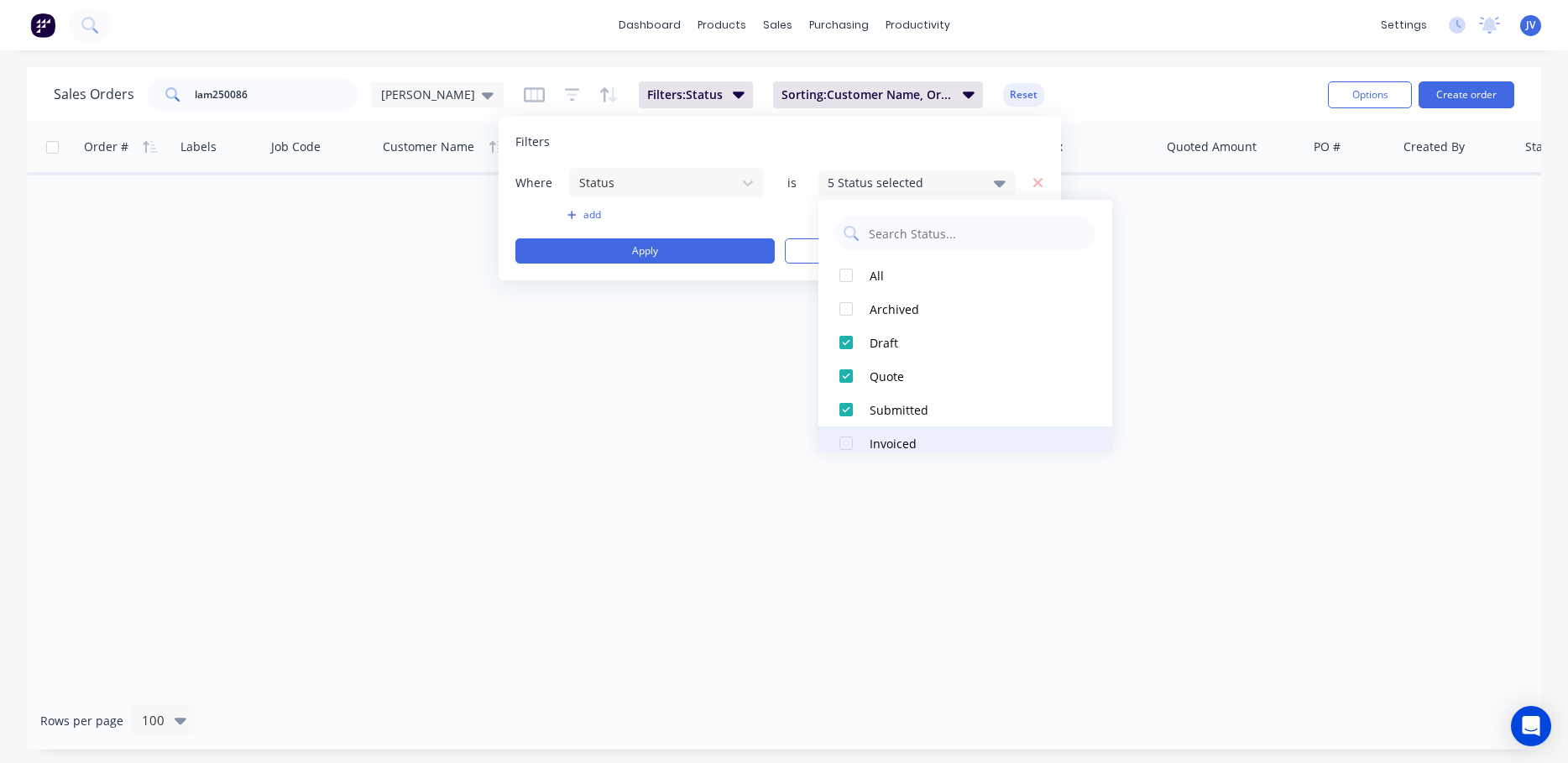
click at [848, 442] on div at bounding box center [846, 443] width 33 height 33
click at [909, 237] on input "text" at bounding box center [977, 233] width 220 height 33
click at [911, 245] on input "lam25" at bounding box center [977, 233] width 220 height 33
click at [917, 234] on input "lam25" at bounding box center [977, 233] width 220 height 33
type input "lam250086"
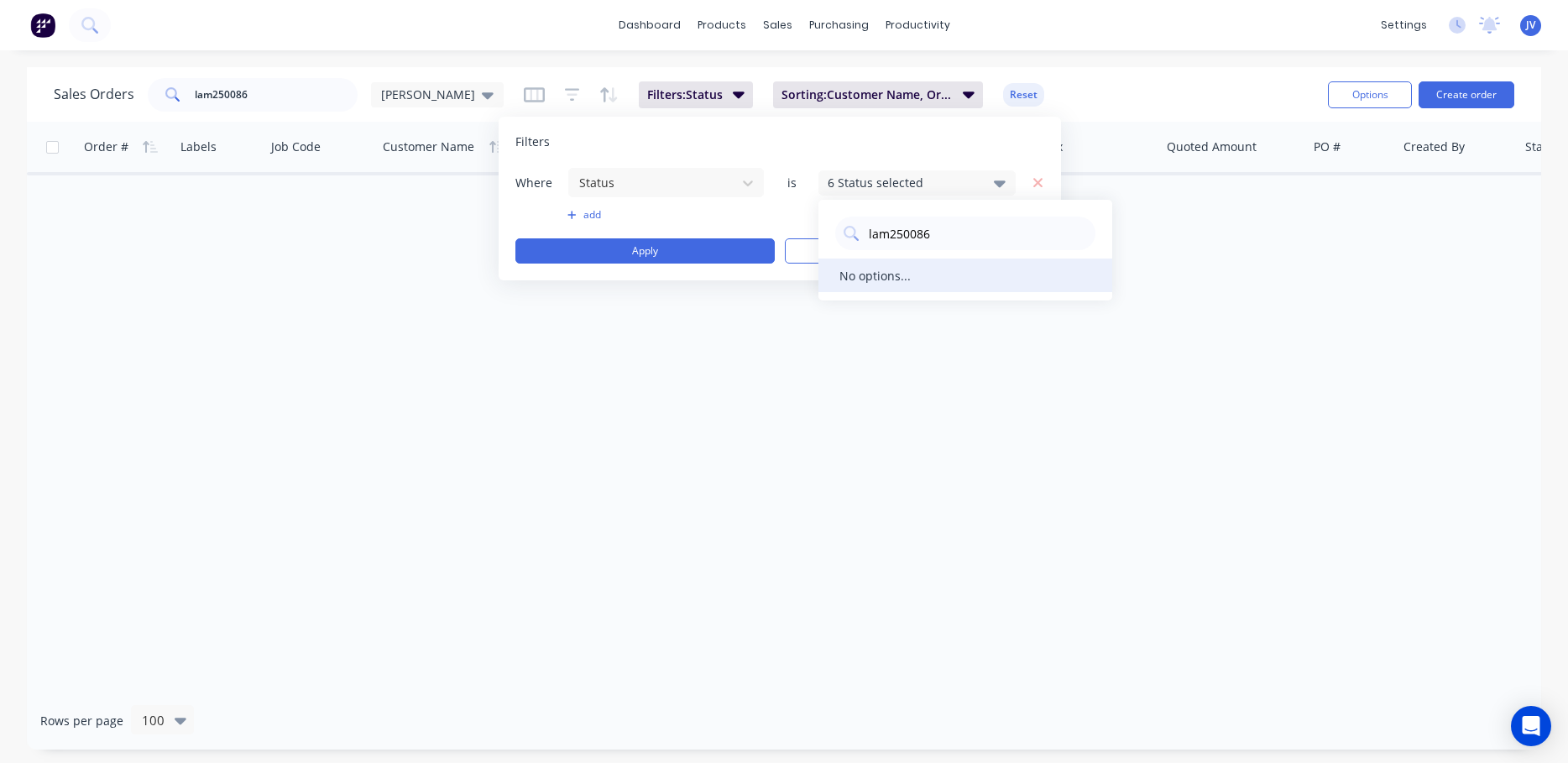
click at [899, 281] on div "No options..." at bounding box center [874, 275] width 71 height 18
click at [700, 257] on button "Apply" at bounding box center [644, 251] width 259 height 25
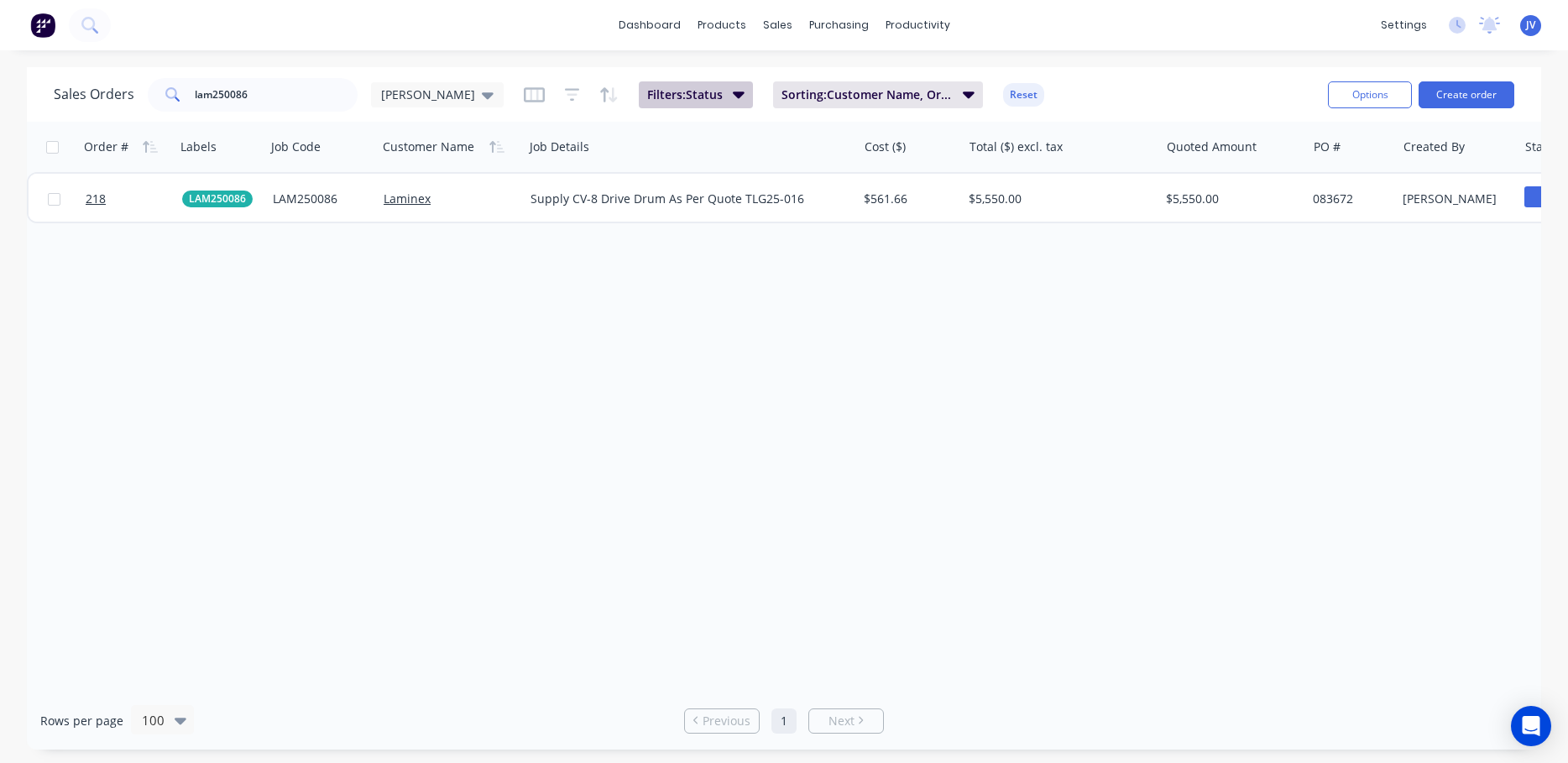
click at [662, 94] on button "Filters: Status" at bounding box center [695, 95] width 114 height 27
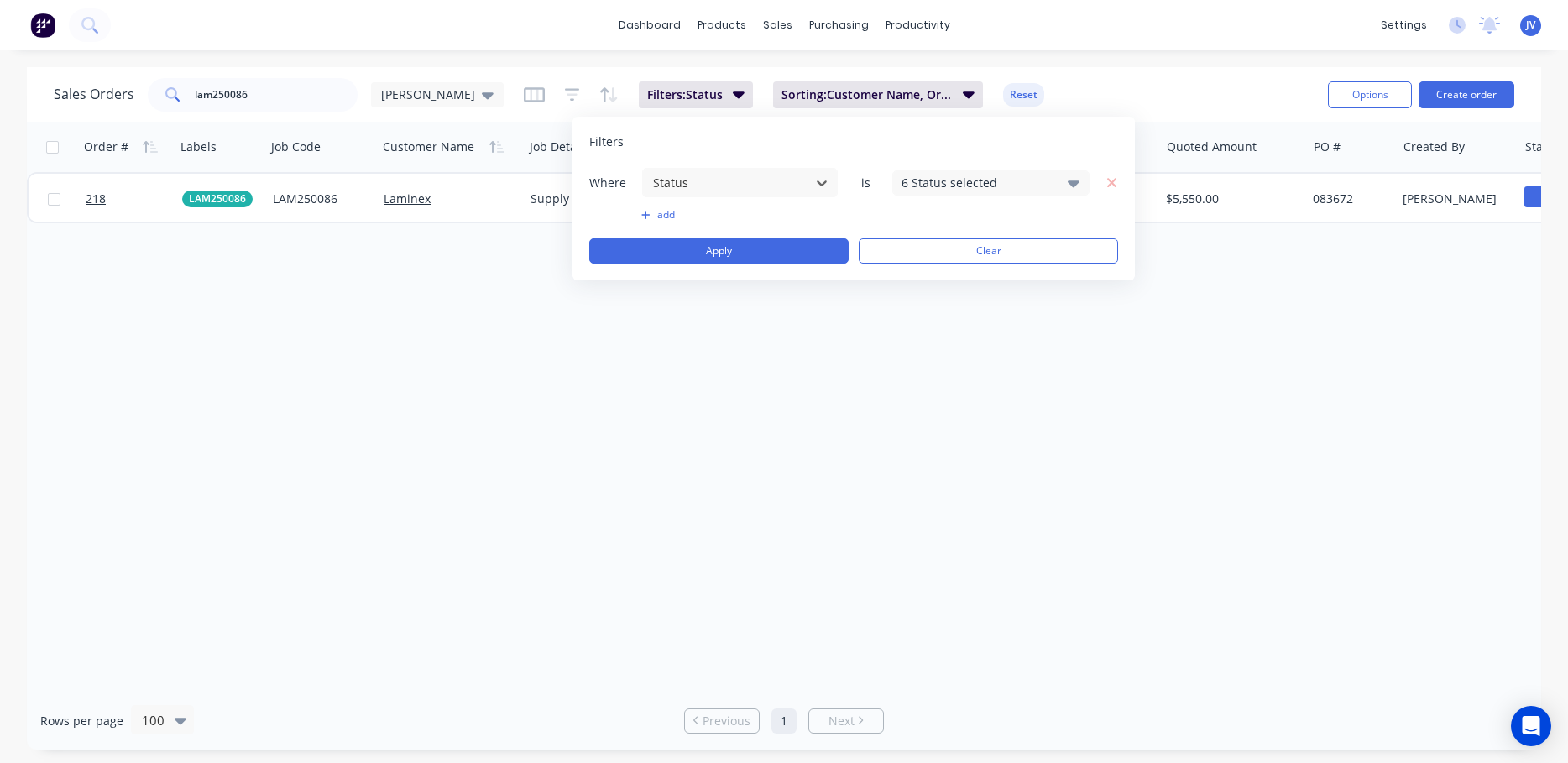
click at [1073, 184] on icon at bounding box center [1074, 183] width 12 height 7
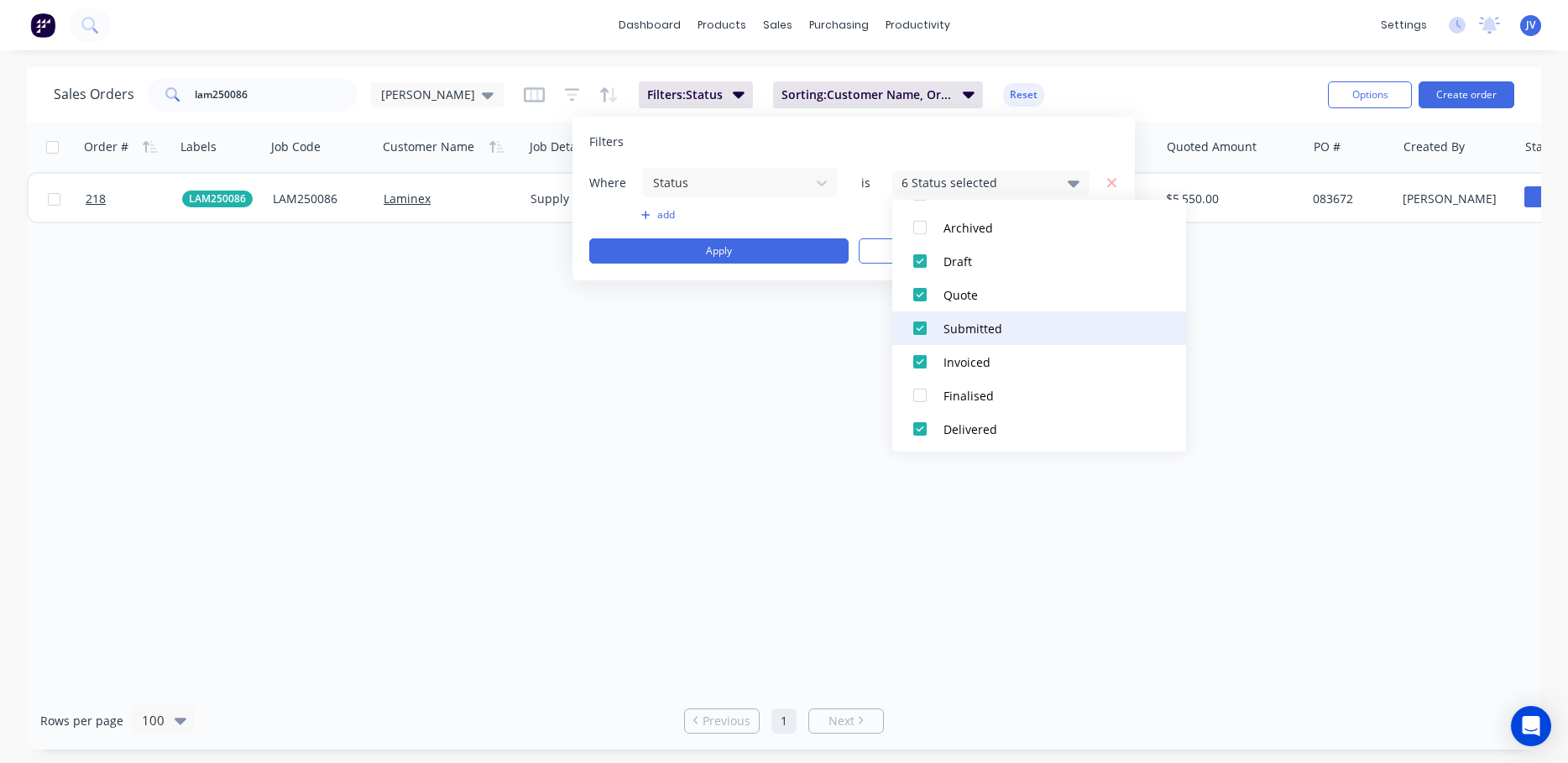
scroll to position [84, 0]
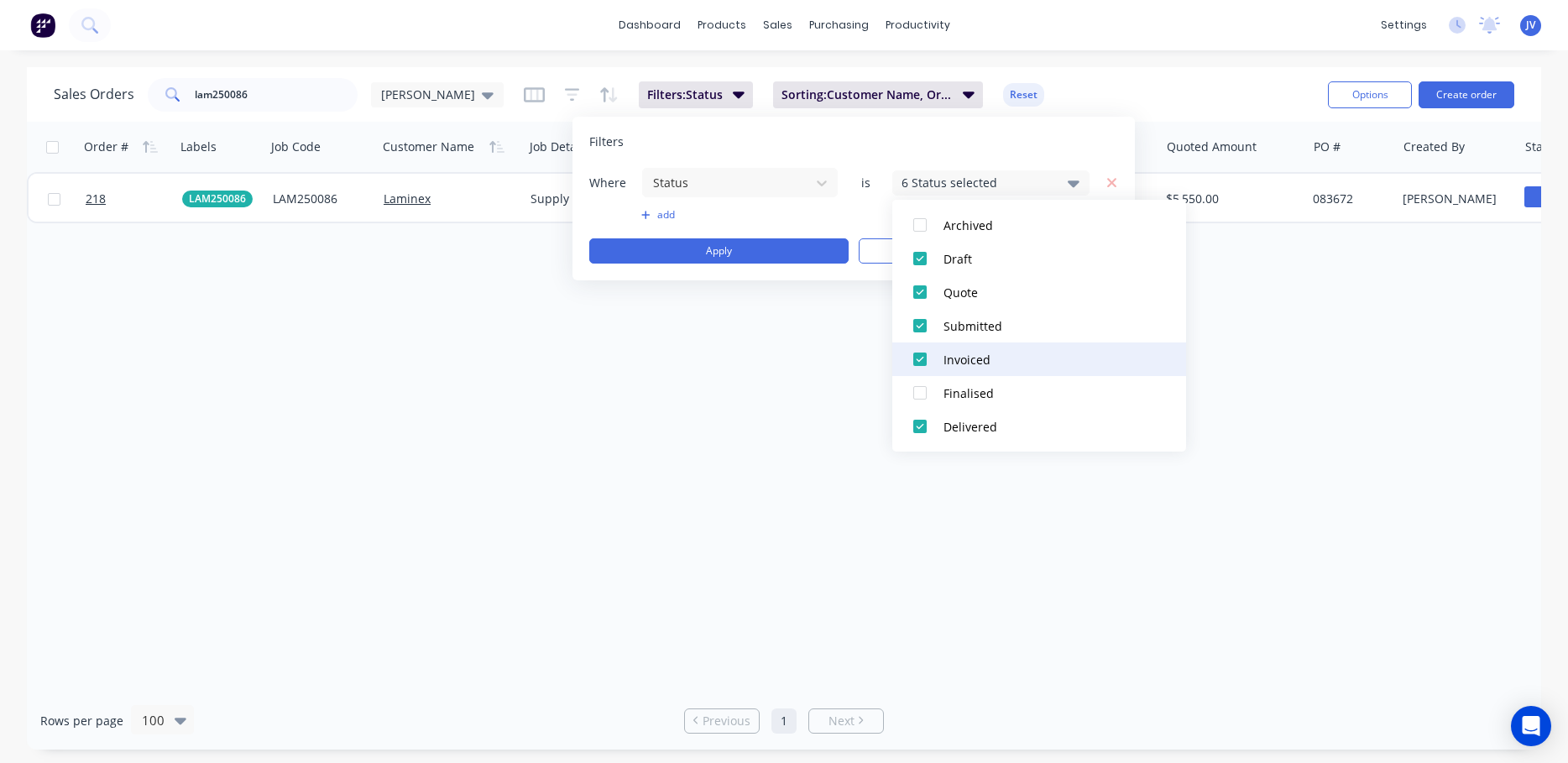
click at [922, 357] on div at bounding box center [920, 359] width 33 height 33
click at [740, 255] on button "Apply" at bounding box center [718, 251] width 259 height 25
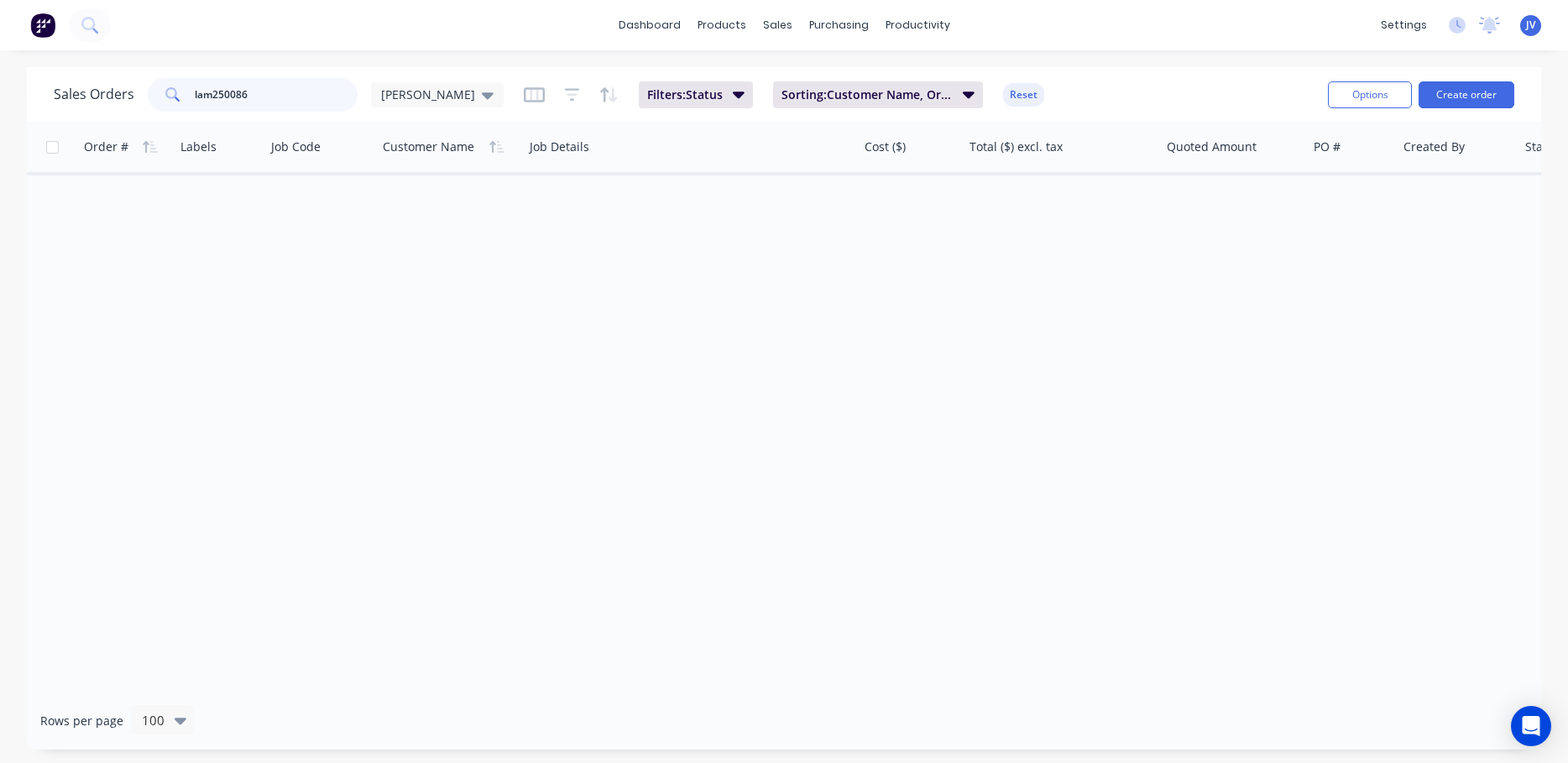
click at [262, 96] on input "lam250086" at bounding box center [276, 94] width 164 height 33
type input "l"
